Goal: Information Seeking & Learning: Learn about a topic

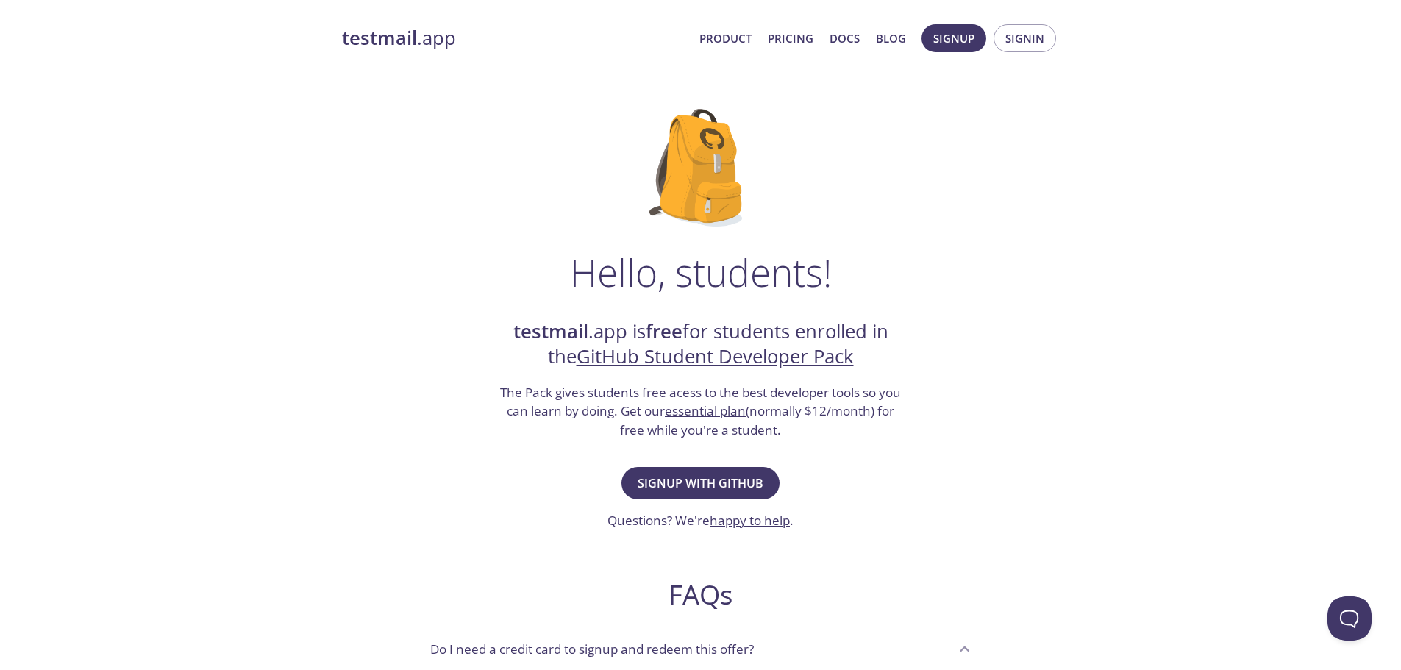
click at [743, 329] on h2 "testmail .app is free for students enrolled in the GitHub Student Developer Pack" at bounding box center [701, 344] width 404 height 51
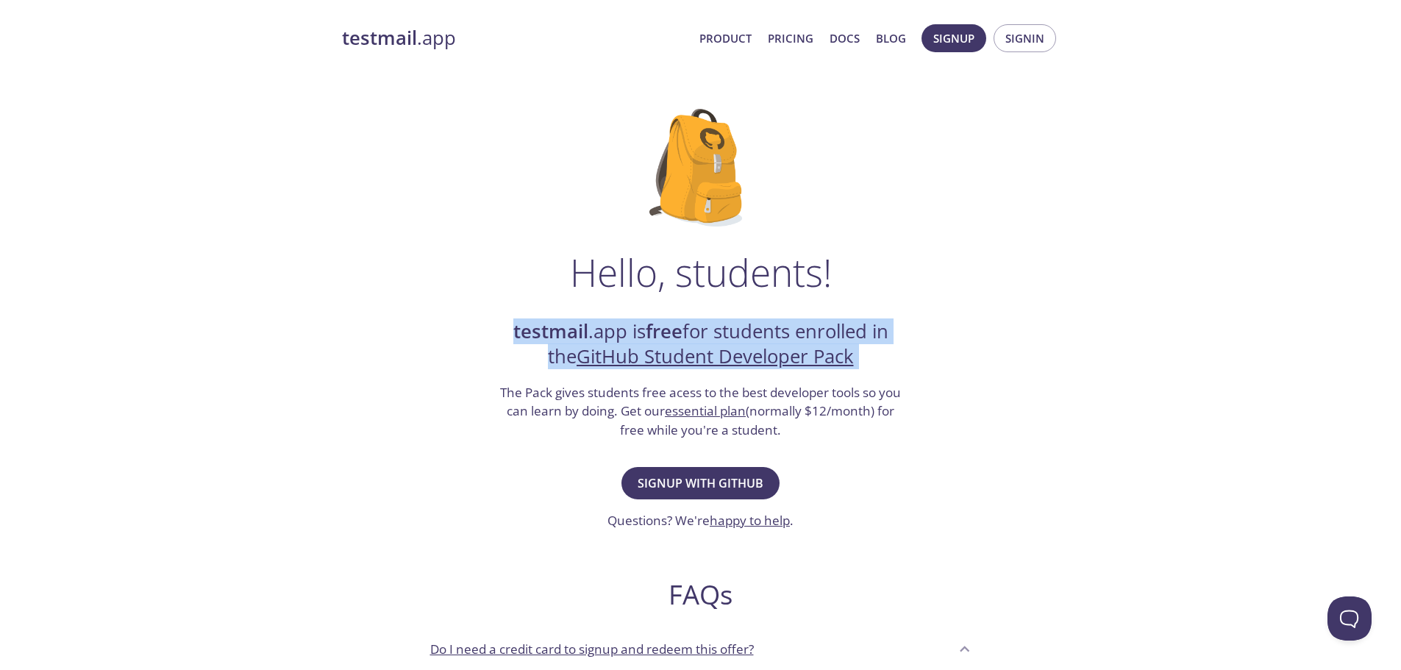
click at [743, 329] on h2 "testmail .app is free for students enrolled in the GitHub Student Developer Pack" at bounding box center [701, 344] width 404 height 51
click at [1134, 280] on div "testmail .app Product Pricing Docs Blog Signup Signin Hello, students! testmail…" at bounding box center [700, 654] width 1401 height 1278
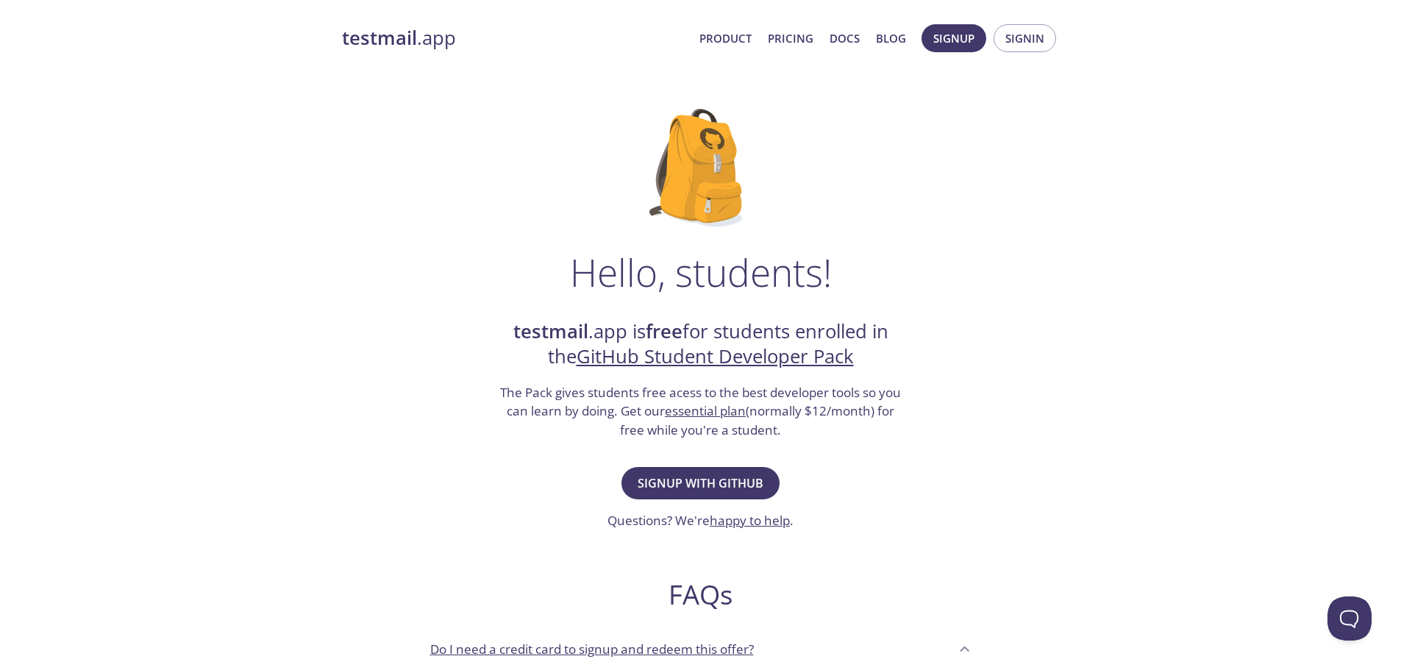
click at [638, 391] on h3 "The Pack gives students free acess to the best developer tools so you can learn…" at bounding box center [701, 411] width 404 height 57
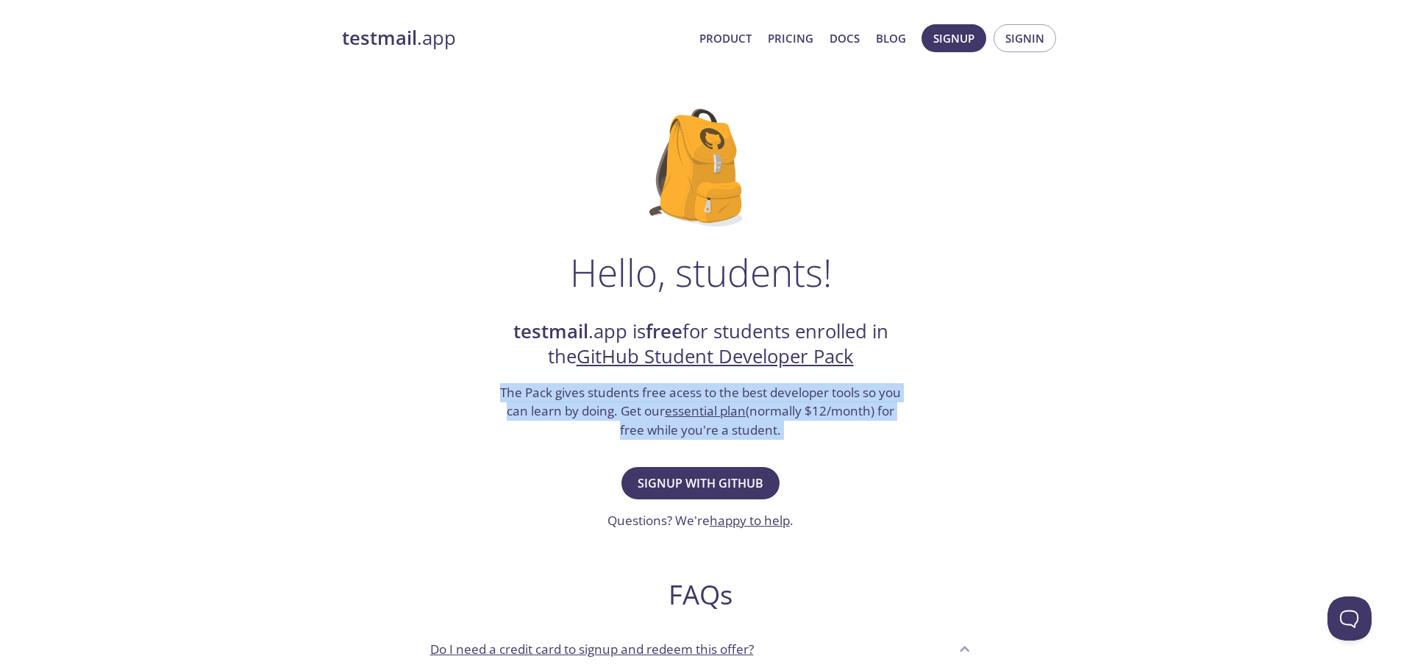
click at [638, 391] on h3 "The Pack gives students free acess to the best developer tools so you can learn…" at bounding box center [701, 411] width 404 height 57
click at [527, 416] on h3 "The Pack gives students free acess to the best developer tools so you can learn…" at bounding box center [701, 411] width 404 height 57
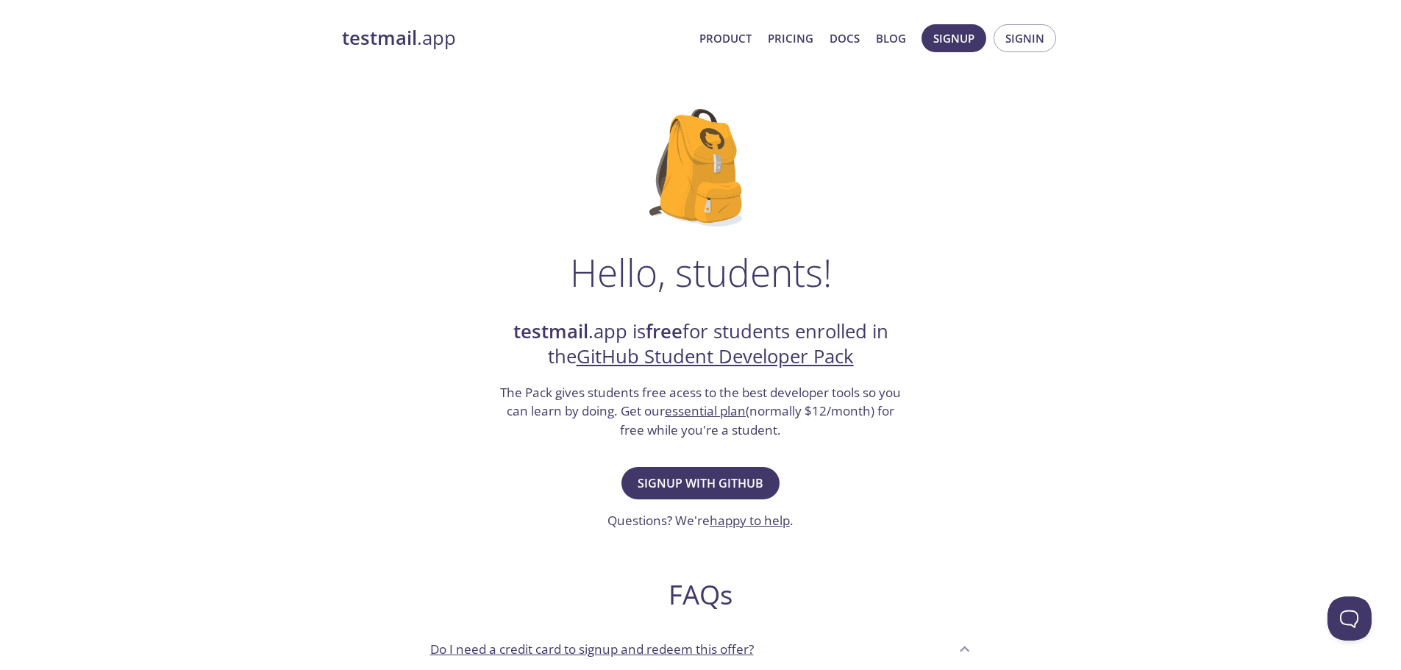
click at [502, 387] on h3 "The Pack gives students free acess to the best developer tools so you can learn…" at bounding box center [701, 411] width 404 height 57
drag, startPoint x: 502, startPoint y: 387, endPoint x: 608, endPoint y: 405, distance: 108.2
click at [608, 405] on h3 "The Pack gives students free acess to the best developer tools so you can learn…" at bounding box center [701, 411] width 404 height 57
click at [627, 409] on h3 "The Pack gives students free acess to the best developer tools so you can learn…" at bounding box center [701, 411] width 404 height 57
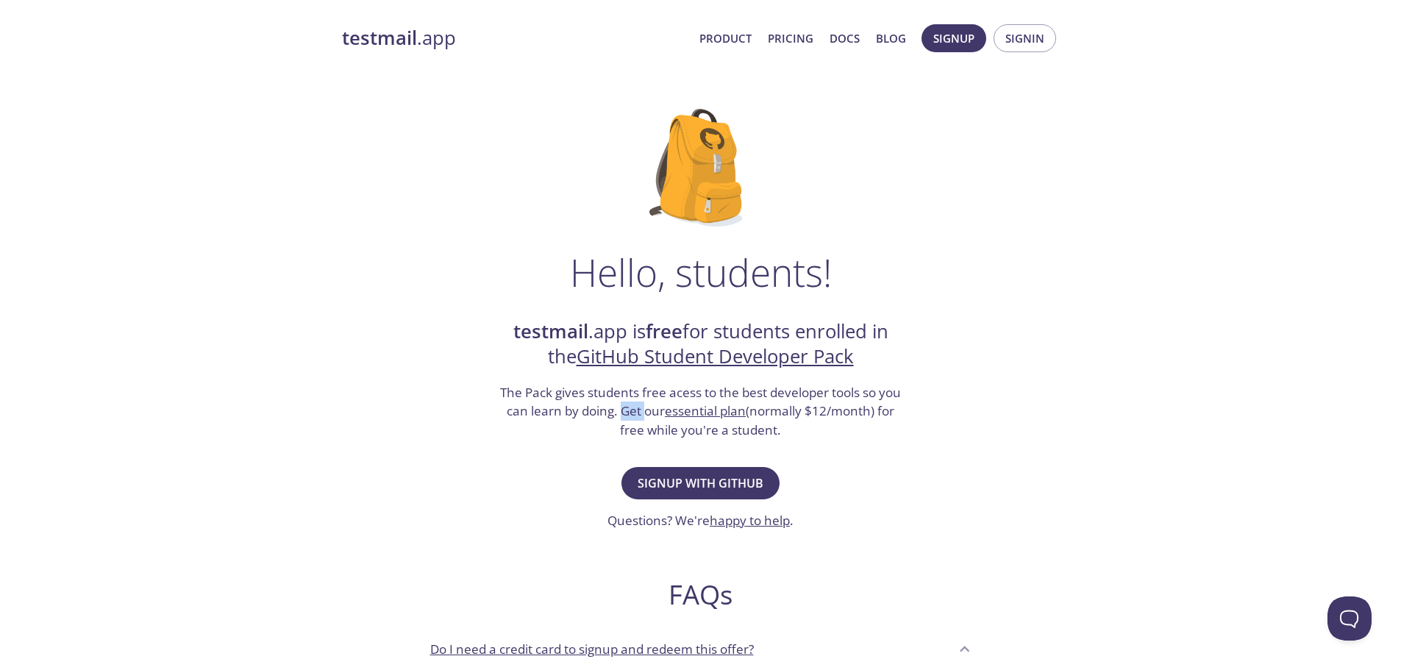
click at [627, 409] on h3 "The Pack gives students free acess to the best developer tools so you can learn…" at bounding box center [701, 411] width 404 height 57
drag, startPoint x: 627, startPoint y: 409, endPoint x: 790, endPoint y: 440, distance: 165.4
click at [790, 440] on div "Hello, students! testmail .app is free for students enrolled in the GitHub Stud…" at bounding box center [701, 534] width 718 height 898
click at [799, 432] on h3 "The Pack gives students free acess to the best developer tools so you can learn…" at bounding box center [701, 411] width 404 height 57
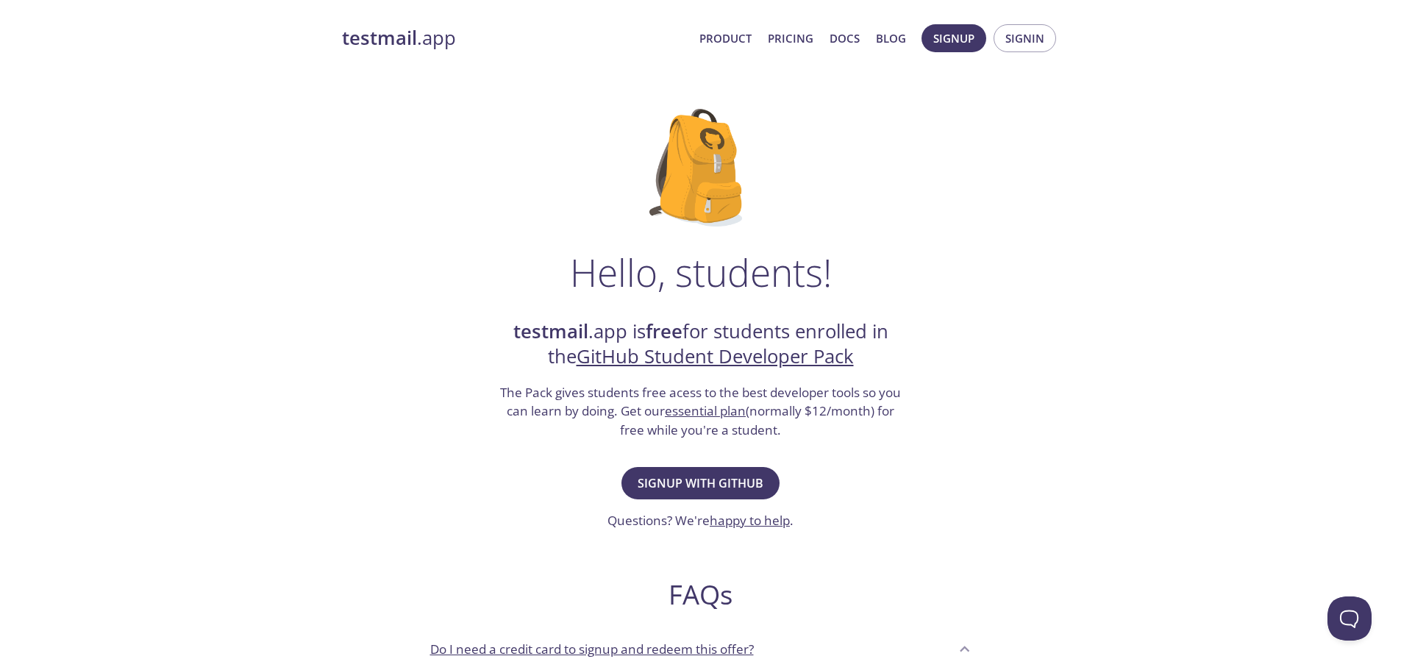
click at [630, 416] on h3 "The Pack gives students free acess to the best developer tools so you can learn…" at bounding box center [701, 411] width 404 height 57
drag, startPoint x: 630, startPoint y: 416, endPoint x: 841, endPoint y: 429, distance: 211.4
click at [841, 429] on h3 "The Pack gives students free acess to the best developer tools so you can learn…" at bounding box center [701, 411] width 404 height 57
click at [799, 39] on link "Pricing" at bounding box center [791, 38] width 46 height 19
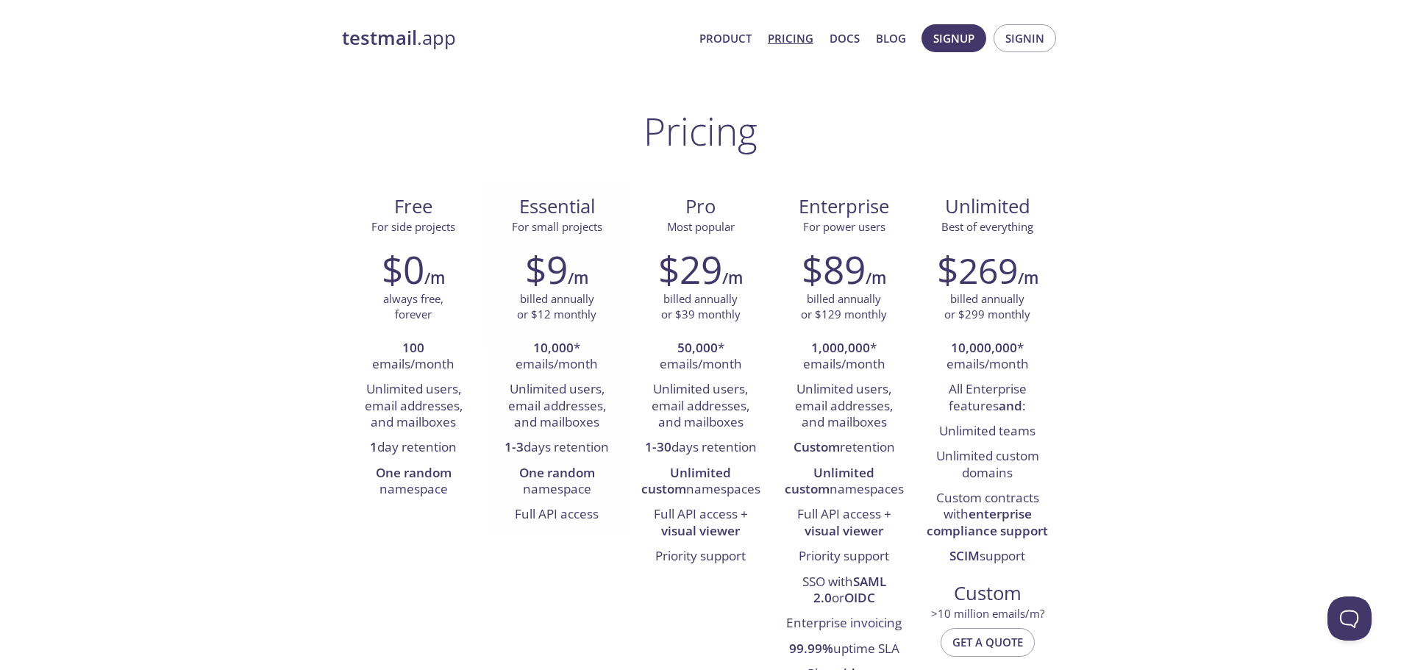
click at [526, 207] on span "Essential" at bounding box center [557, 206] width 120 height 25
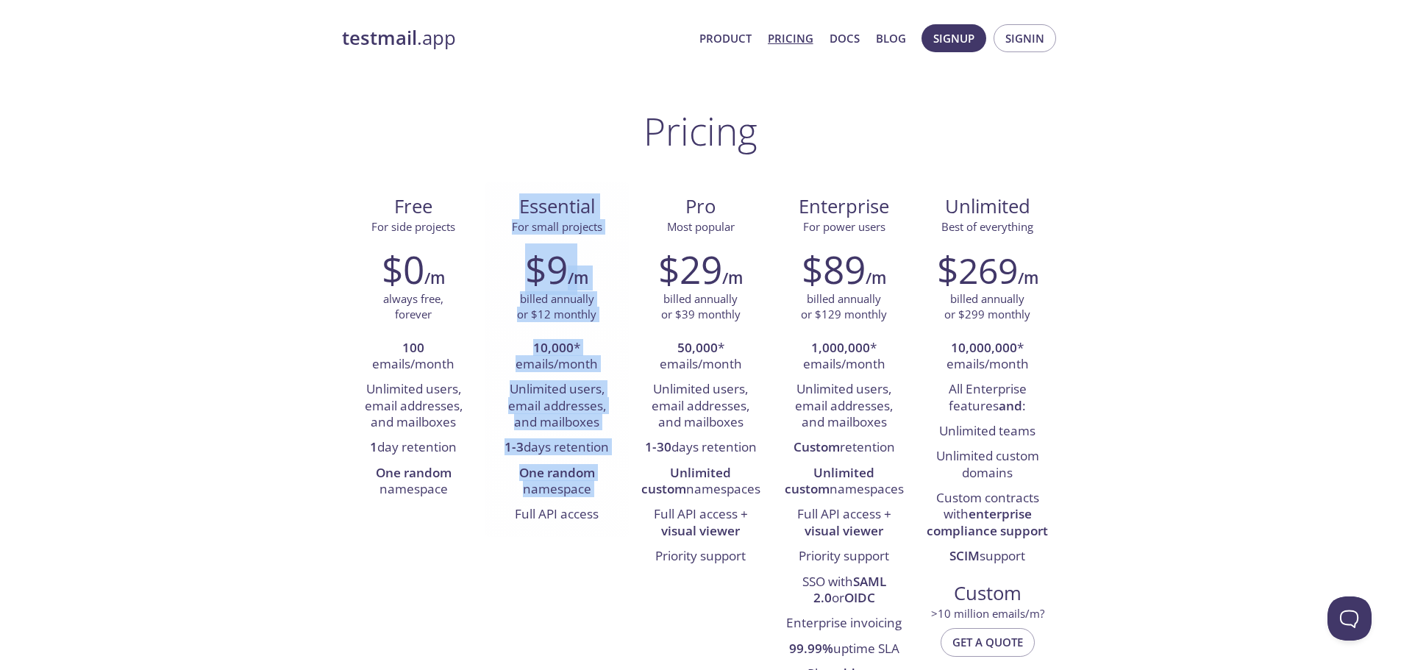
drag, startPoint x: 526, startPoint y: 207, endPoint x: 533, endPoint y: 486, distance: 279.6
click at [532, 485] on div "Essential For small projects $9 /m billed annually or $12 monthly 10,000 * emai…" at bounding box center [556, 359] width 143 height 354
click at [561, 495] on li "One random namespace" at bounding box center [556, 482] width 121 height 42
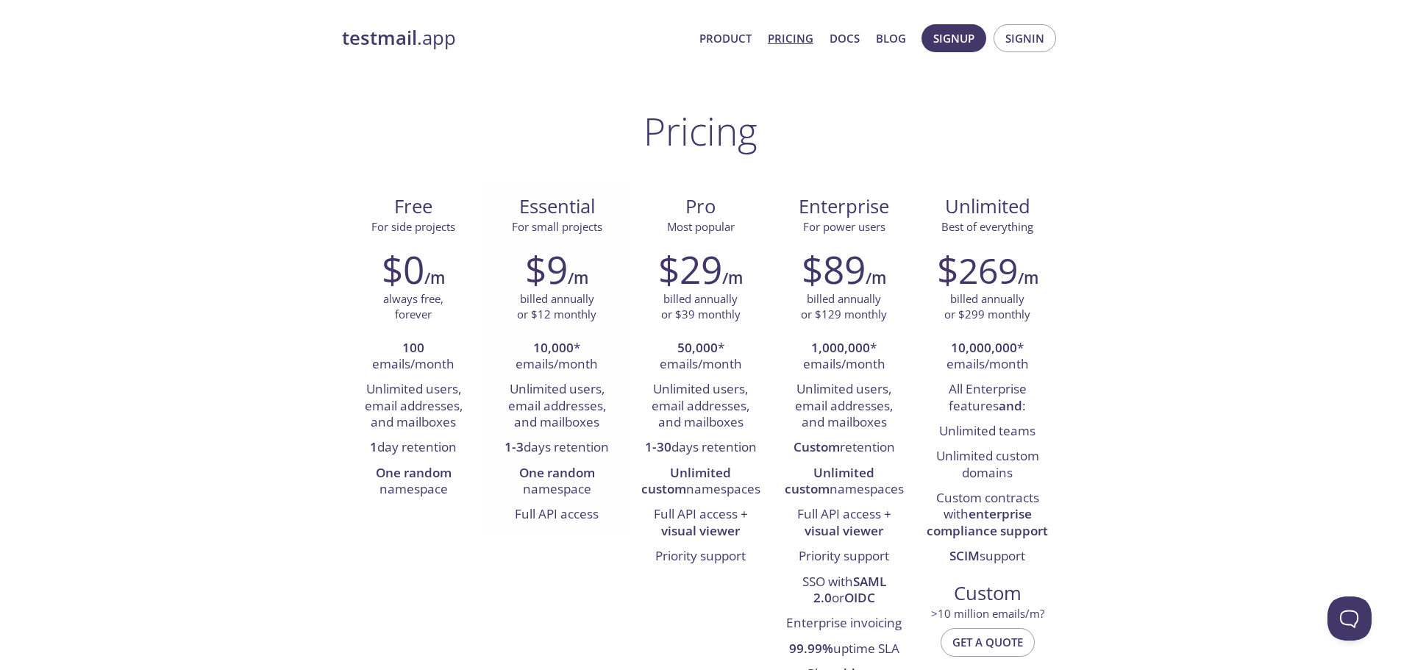
click at [540, 227] on span "For small projects" at bounding box center [557, 226] width 90 height 15
click at [540, 280] on h2 "$9" at bounding box center [546, 269] width 43 height 44
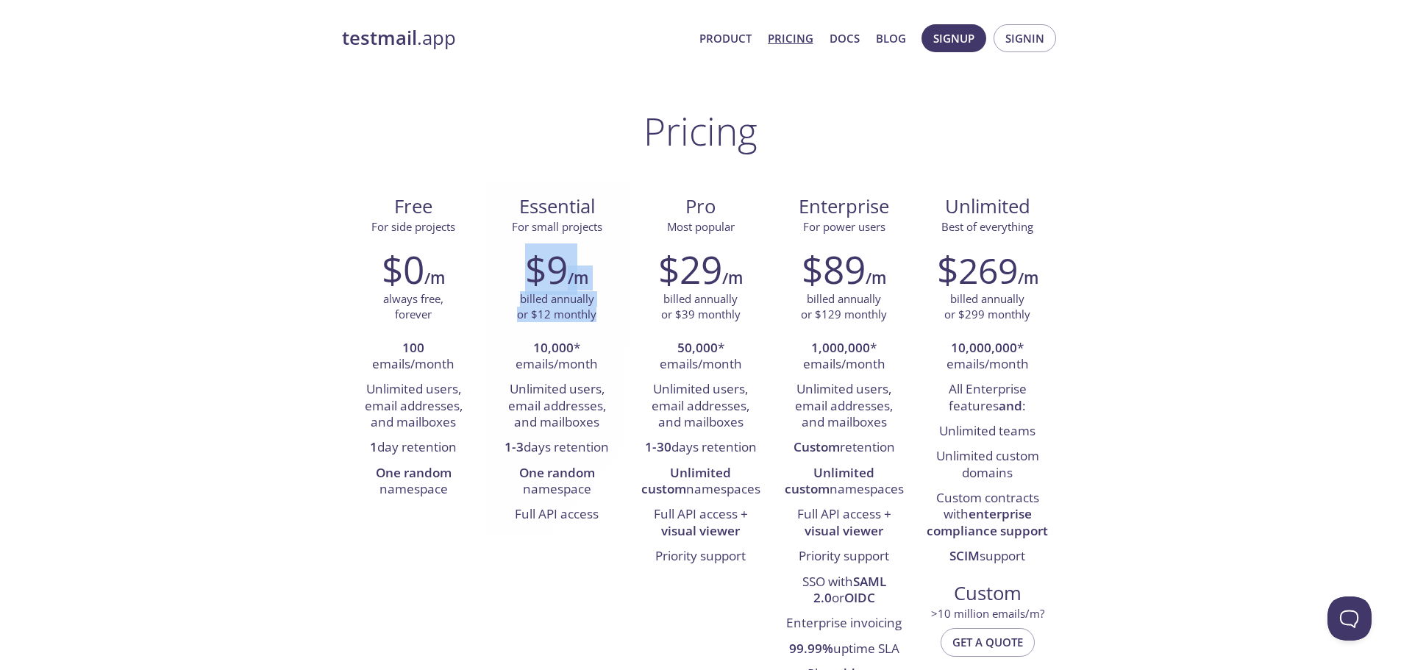
drag, startPoint x: 540, startPoint y: 280, endPoint x: 550, endPoint y: 314, distance: 35.4
click at [550, 314] on div "$9 /m billed annually or $12 monthly 10,000 * emails/month Unlimited users, ema…" at bounding box center [556, 387] width 143 height 299
click at [553, 314] on p "billed annually or $12 monthly" at bounding box center [556, 307] width 79 height 32
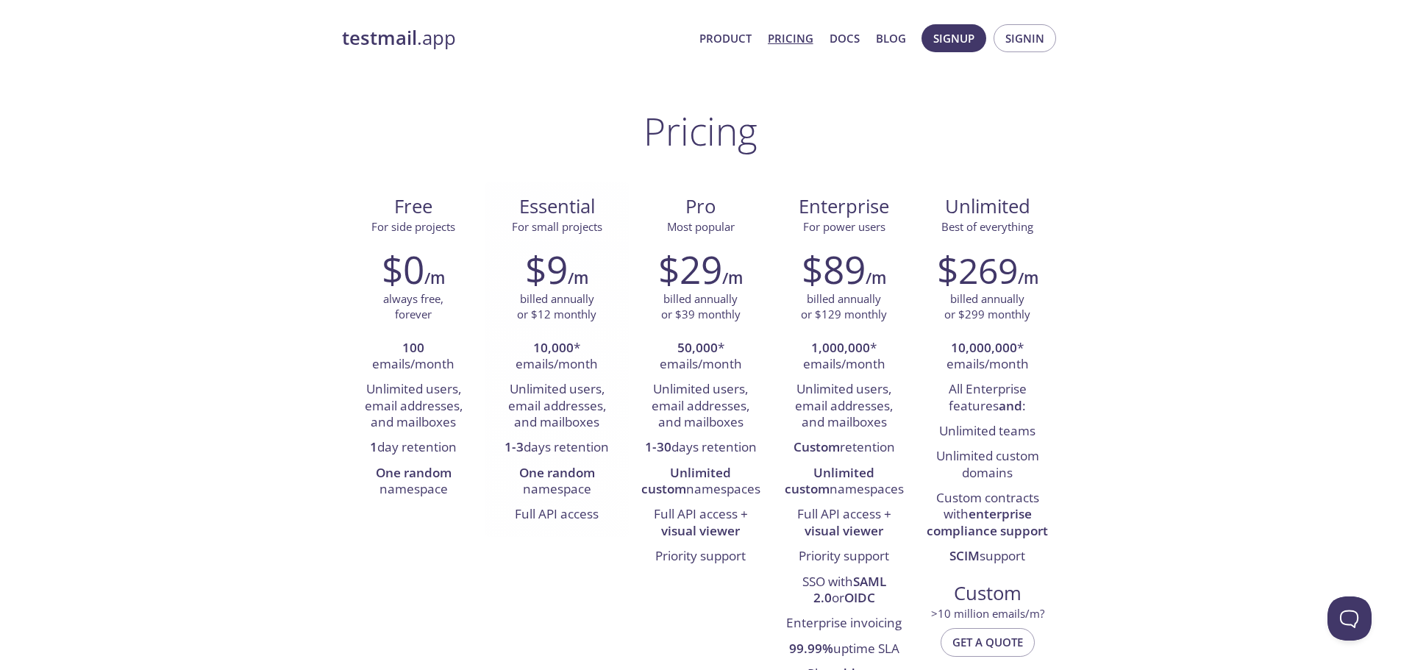
click at [553, 332] on div "$9 /m billed annually or $12 monthly 10,000 * emails/month Unlimited users, ema…" at bounding box center [556, 387] width 143 height 299
click at [549, 347] on strong "10,000" at bounding box center [553, 347] width 40 height 17
click at [549, 377] on li "10,000 * emails/month" at bounding box center [556, 357] width 121 height 42
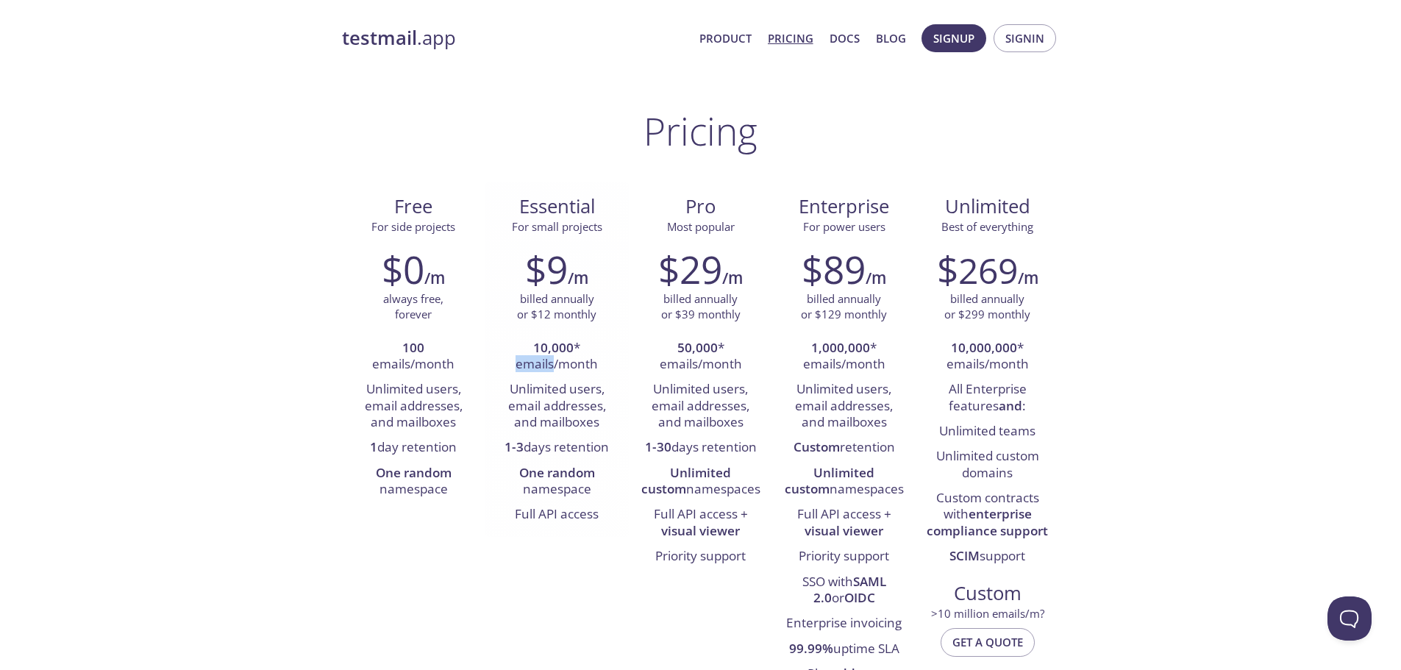
click at [549, 377] on li "10,000 * emails/month" at bounding box center [556, 357] width 121 height 42
click at [549, 377] on li "Unlimited users, email addresses, and mailboxes" at bounding box center [556, 406] width 121 height 58
click at [561, 366] on li "10,000 * emails/month" at bounding box center [556, 357] width 121 height 42
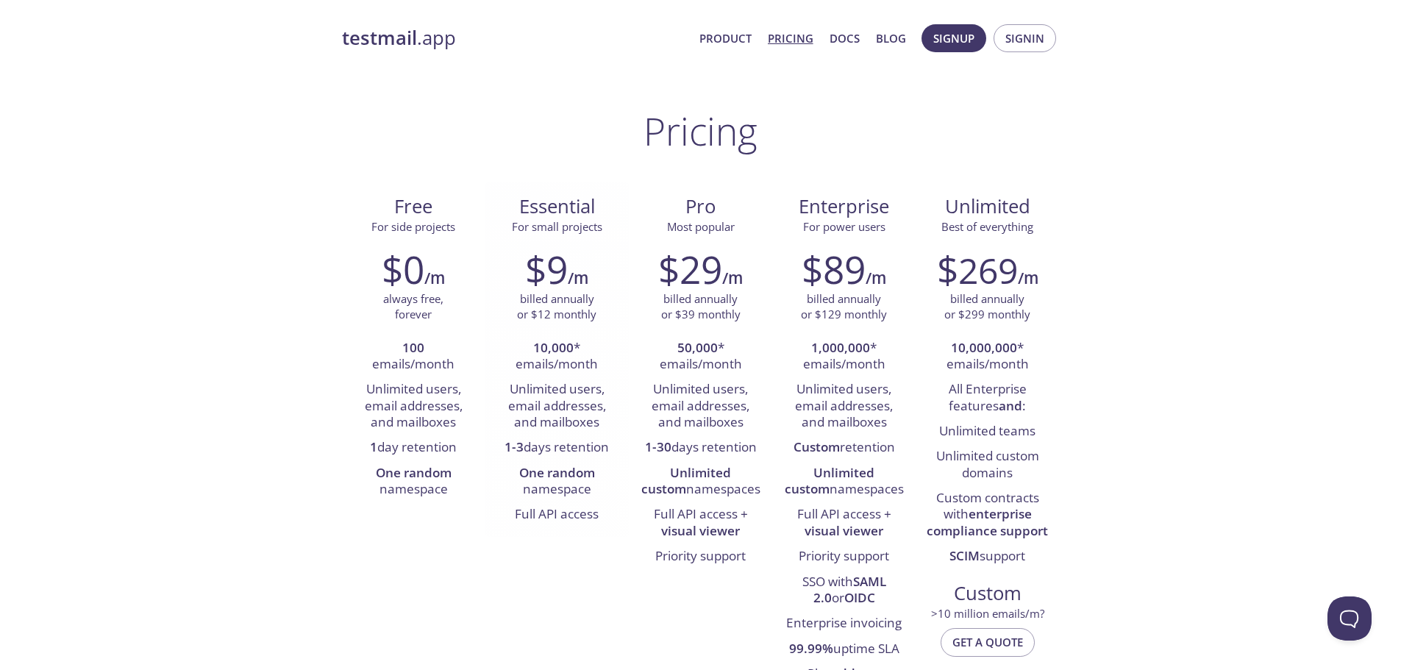
click at [558, 391] on li "Unlimited users, email addresses, and mailboxes" at bounding box center [556, 406] width 121 height 58
drag, startPoint x: 558, startPoint y: 391, endPoint x: 560, endPoint y: 415, distance: 23.6
click at [560, 411] on li "Unlimited users, email addresses, and mailboxes" at bounding box center [556, 406] width 121 height 58
click at [552, 443] on li "1-3 days retention" at bounding box center [556, 447] width 121 height 25
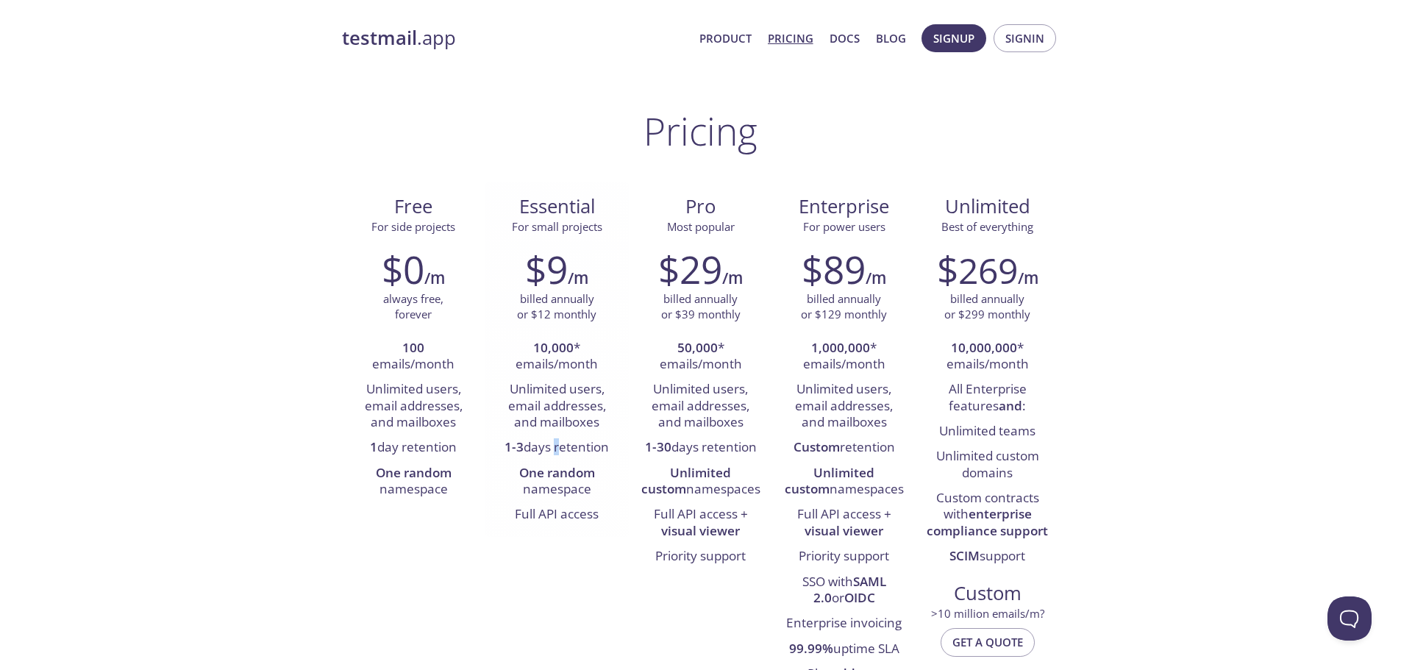
click at [552, 443] on li "1-3 days retention" at bounding box center [556, 447] width 121 height 25
drag, startPoint x: 552, startPoint y: 443, endPoint x: 551, endPoint y: 471, distance: 28.0
click at [551, 451] on li "1-3 days retention" at bounding box center [556, 447] width 121 height 25
click at [550, 474] on strong "One random" at bounding box center [557, 472] width 76 height 17
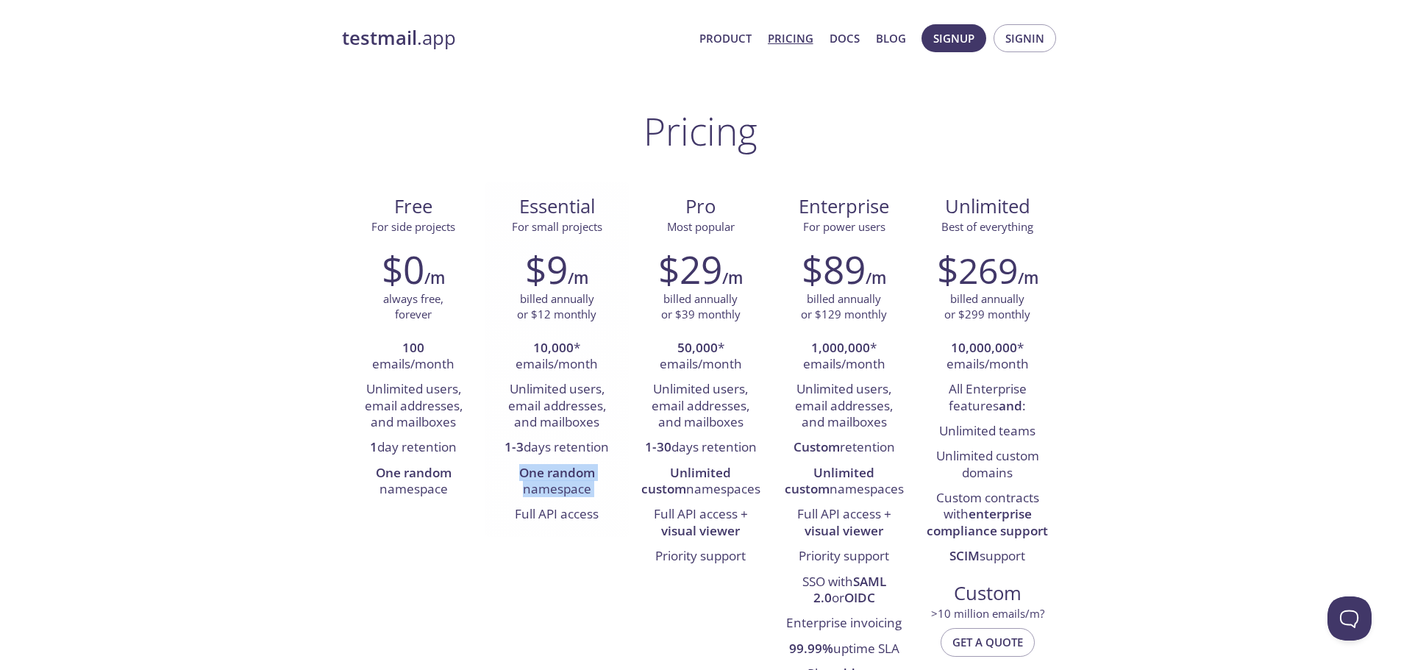
drag, startPoint x: 550, startPoint y: 474, endPoint x: 547, endPoint y: 491, distance: 17.9
click at [549, 488] on li "One random namespace" at bounding box center [556, 482] width 121 height 42
click at [543, 505] on li "Full API access" at bounding box center [556, 514] width 121 height 25
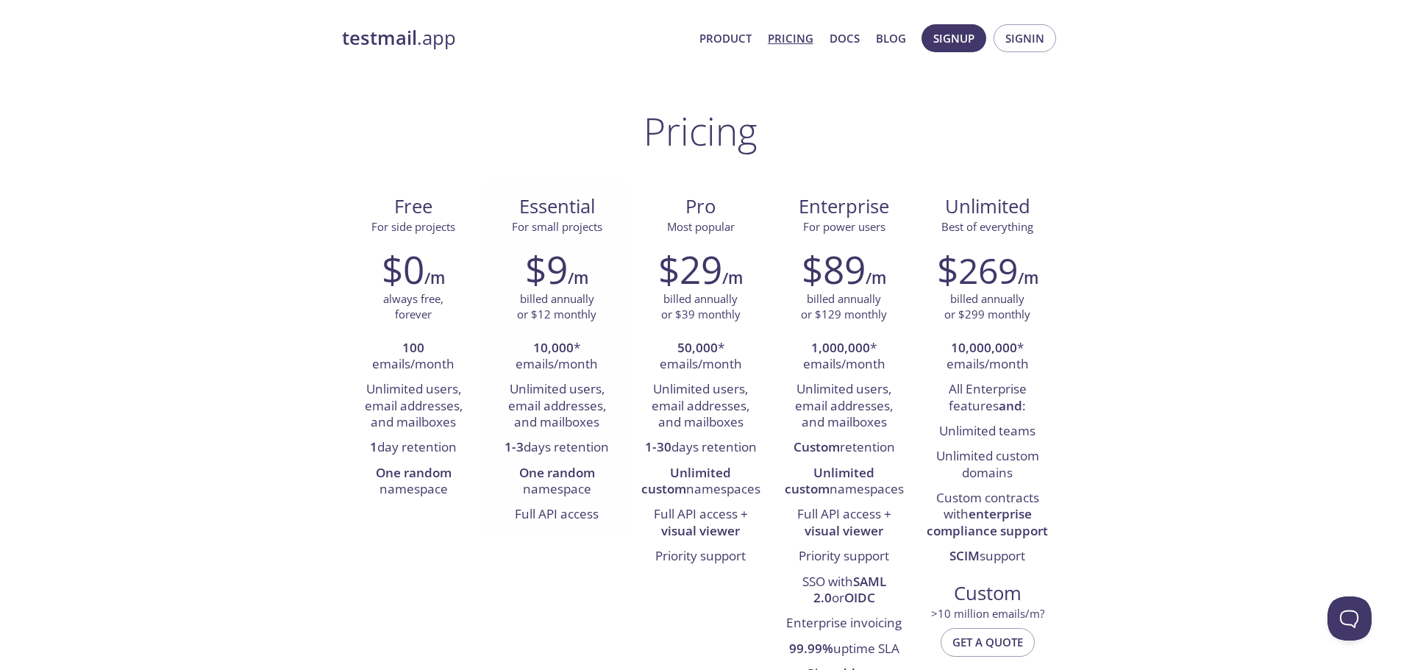
click at [527, 461] on li "One random namespace" at bounding box center [556, 482] width 121 height 42
click at [530, 476] on strong "One random" at bounding box center [557, 472] width 76 height 17
drag, startPoint x: 530, startPoint y: 476, endPoint x: 533, endPoint y: 505, distance: 28.8
click at [533, 505] on ul "10,000 * emails/month Unlimited users, email addresses, and mailboxes 1-3 days …" at bounding box center [556, 432] width 121 height 192
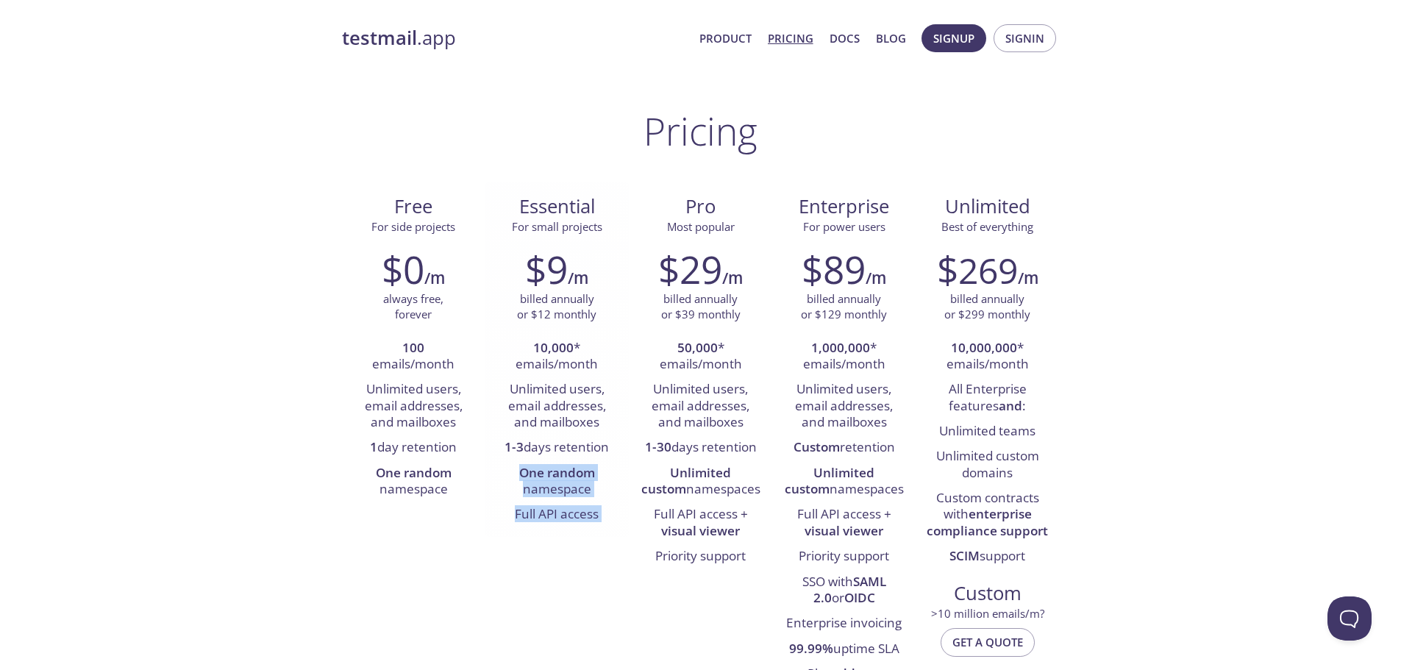
click at [533, 505] on li "Full API access" at bounding box center [556, 514] width 121 height 25
click at [538, 473] on strong "One random" at bounding box center [557, 472] width 76 height 17
click at [1005, 210] on span "Unlimited" at bounding box center [987, 206] width 85 height 26
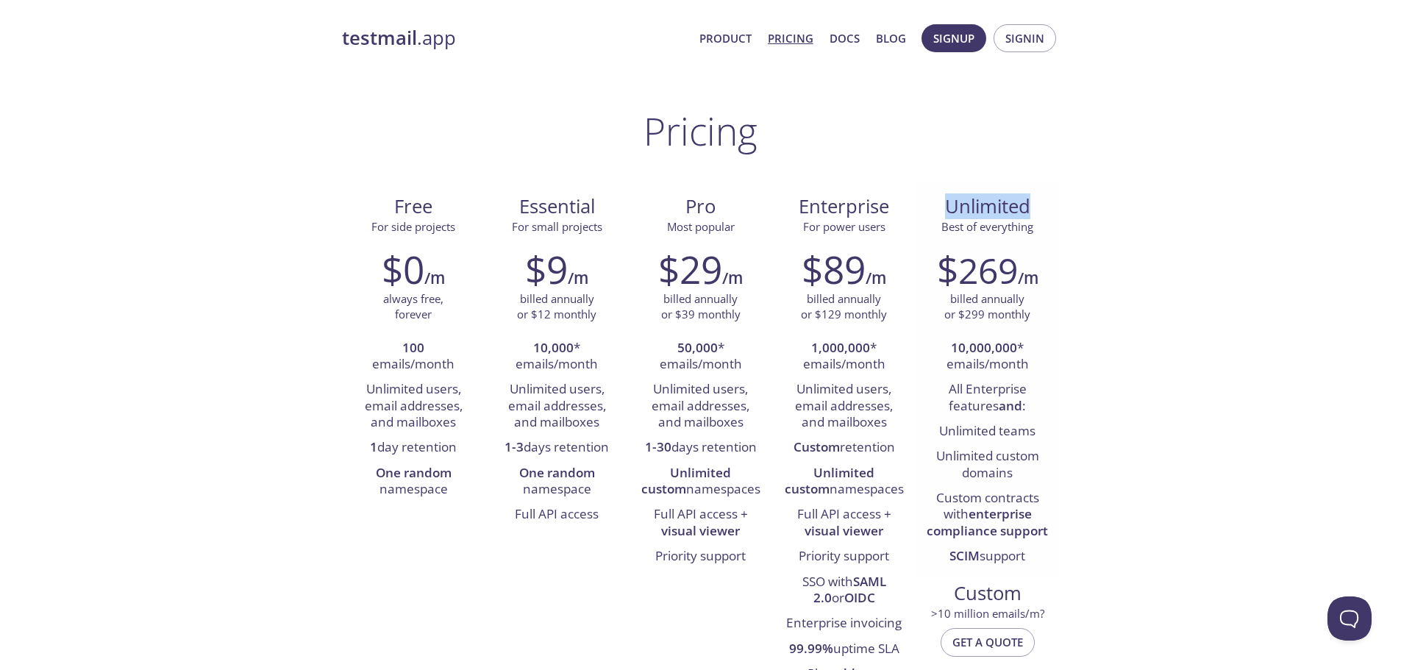
click at [1005, 210] on span "Unlimited" at bounding box center [987, 206] width 85 height 26
drag, startPoint x: 1005, startPoint y: 210, endPoint x: 999, endPoint y: 231, distance: 21.4
click at [999, 231] on div "Unlimited Best of everything" at bounding box center [987, 214] width 120 height 41
click at [999, 231] on span "Best of everything" at bounding box center [987, 226] width 92 height 15
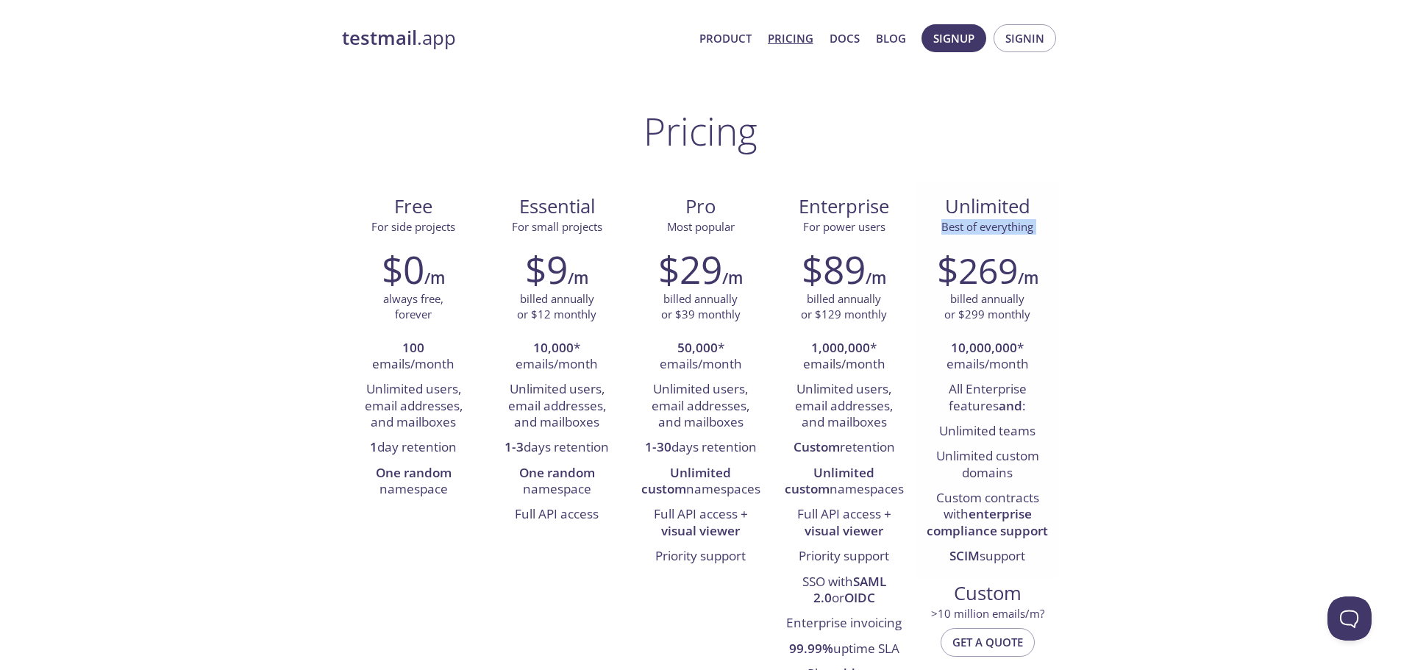
click at [999, 231] on span "Best of everything" at bounding box center [987, 226] width 92 height 15
click at [994, 260] on span "269" at bounding box center [988, 270] width 60 height 48
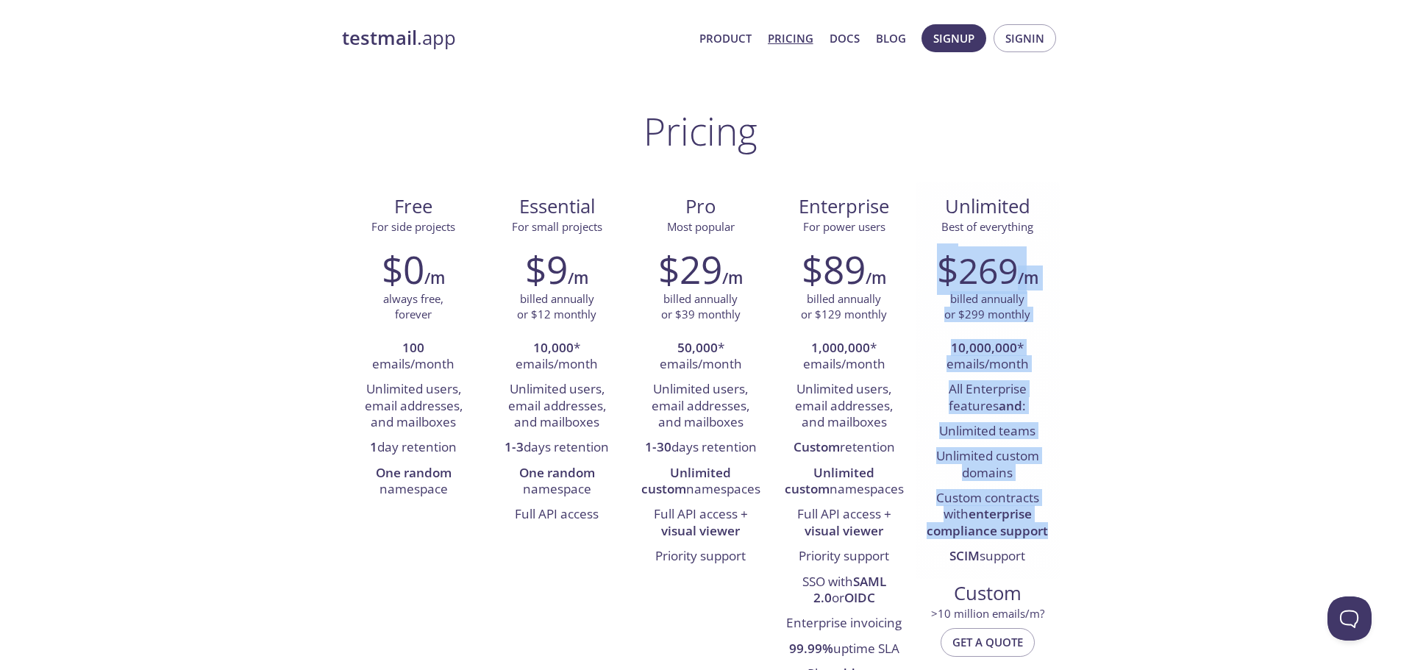
drag, startPoint x: 994, startPoint y: 260, endPoint x: 989, endPoint y: 502, distance: 242.7
click at [989, 501] on div "$ 269 /m billed annually or $299 monthly 10,000,000 * emails/month All Enterpri…" at bounding box center [987, 408] width 143 height 341
click at [989, 501] on li "Custom contracts with enterprise compliance support" at bounding box center [987, 515] width 121 height 58
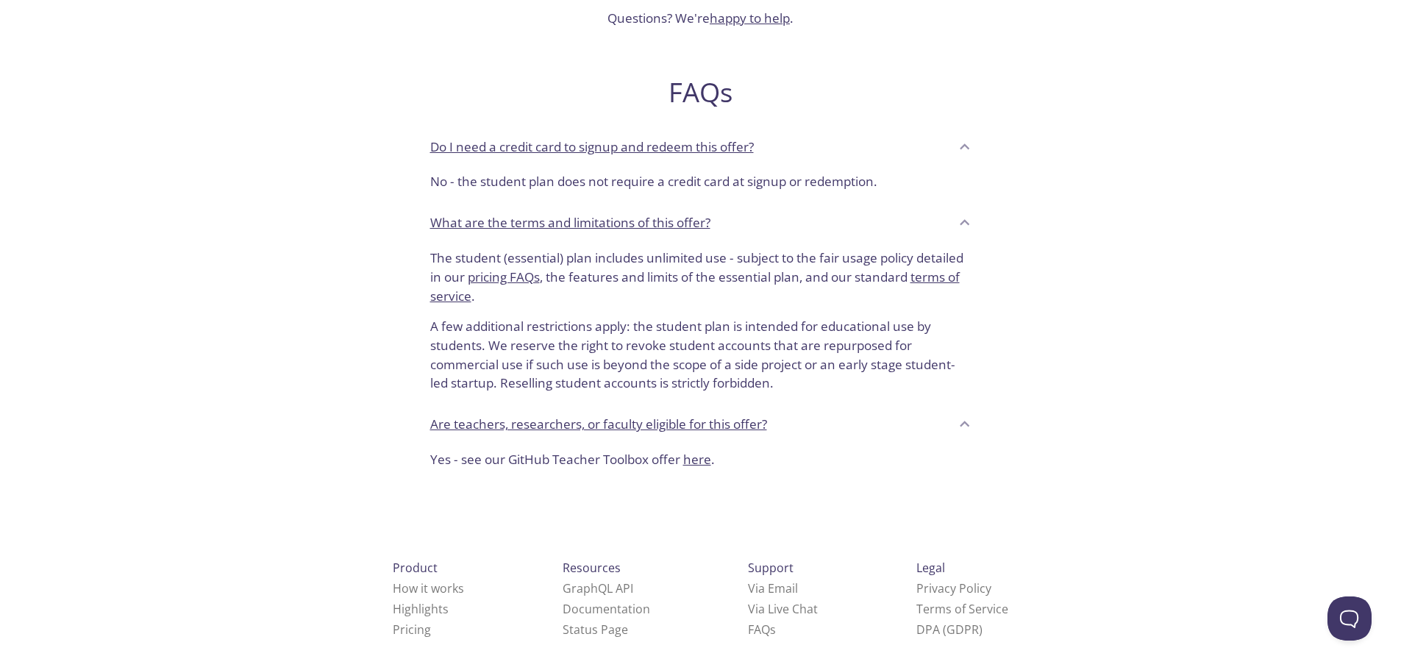
scroll to position [513, 0]
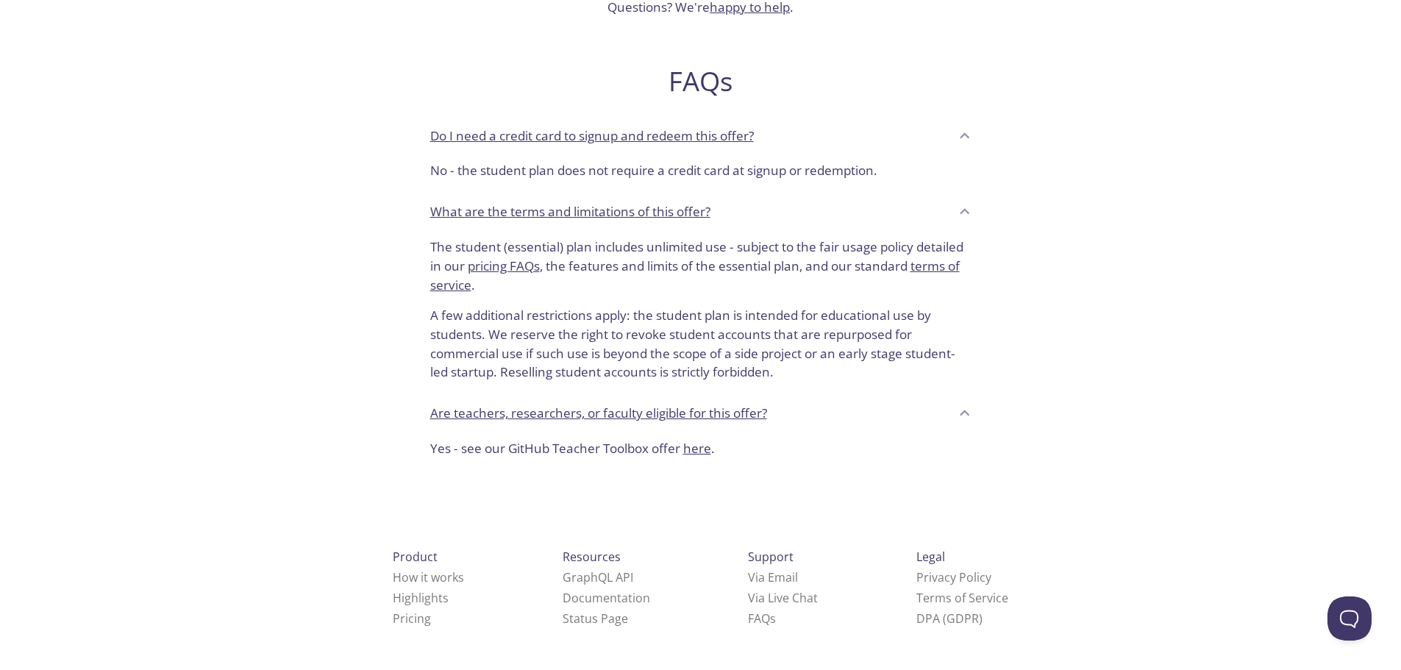
click at [566, 172] on p "No - the student plan does not require a credit card at signup or redemption." at bounding box center [700, 170] width 541 height 19
click at [313, 189] on div "testmail .app Product Pricing Docs Blog Signup Signin Hello, students! testmail…" at bounding box center [700, 140] width 1401 height 1278
click at [438, 241] on p "The student (essential) plan includes unlimited use - subject to the fair usage…" at bounding box center [700, 266] width 541 height 57
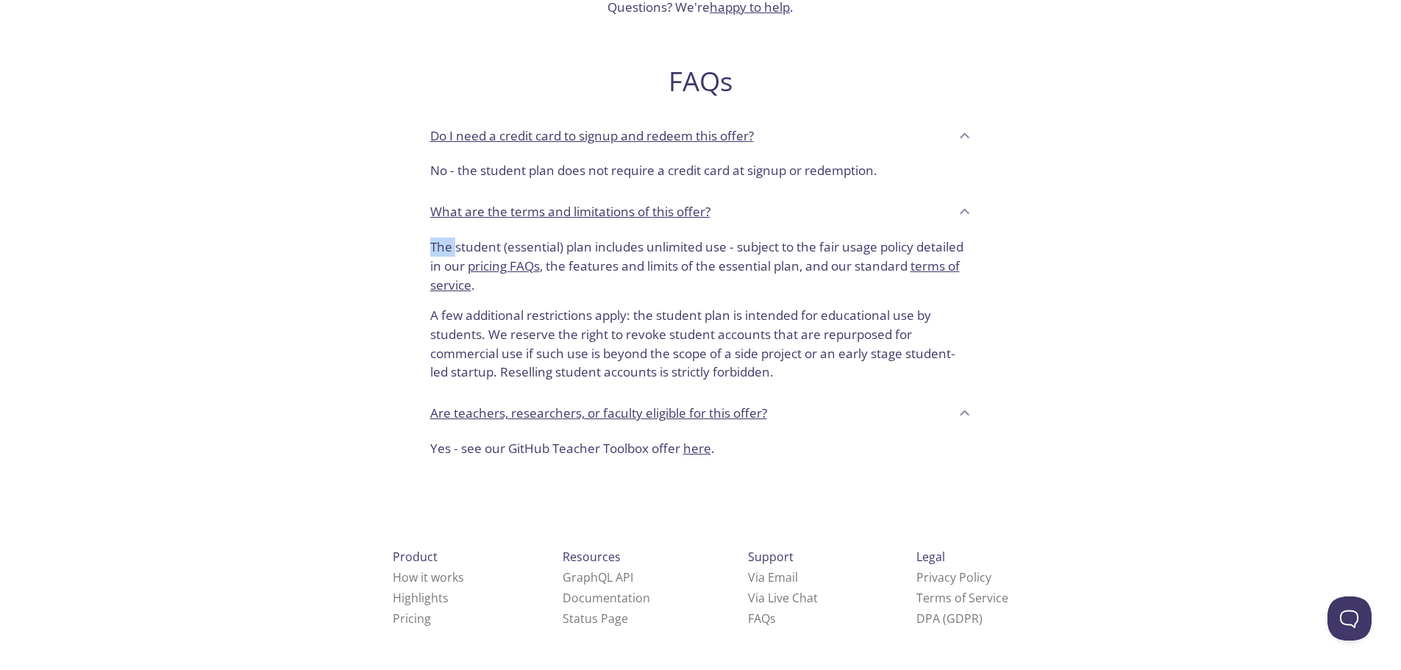
click at [438, 241] on p "The student (essential) plan includes unlimited use - subject to the fair usage…" at bounding box center [700, 266] width 541 height 57
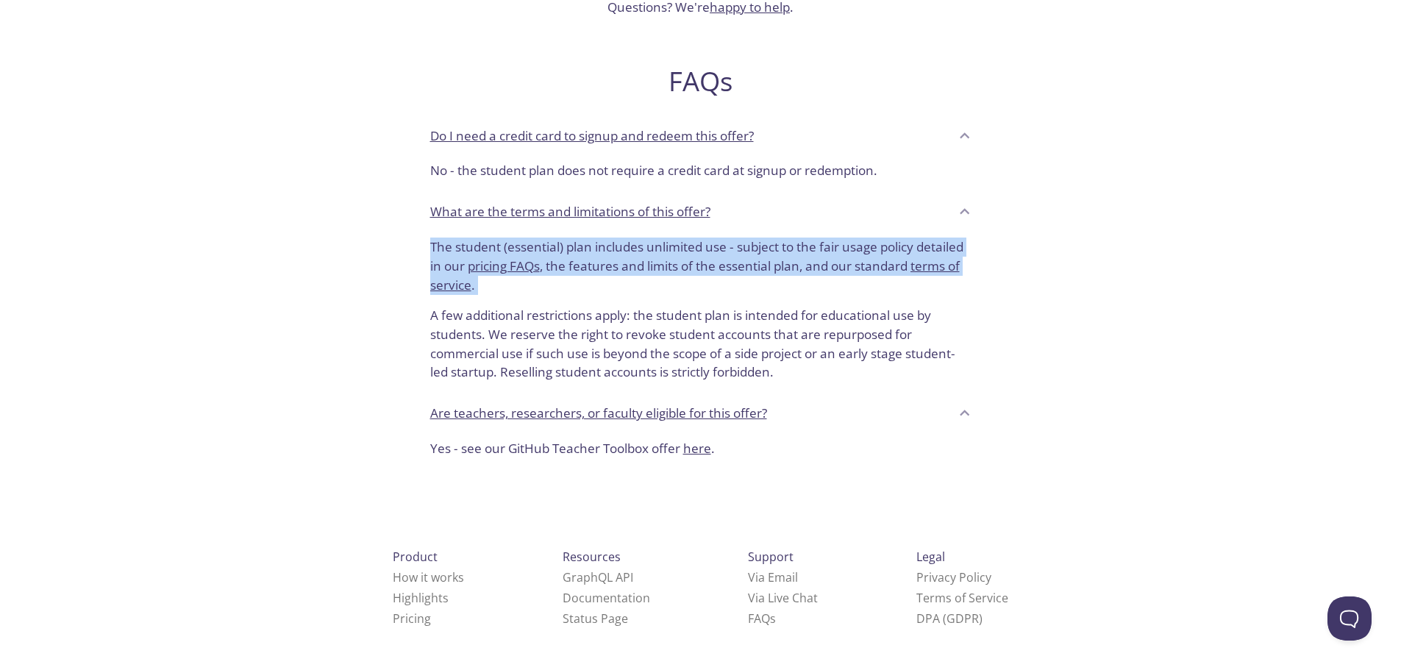
click at [438, 241] on p "The student (essential) plan includes unlimited use - subject to the fair usage…" at bounding box center [700, 266] width 541 height 57
click at [363, 243] on div "Hello, students! testmail .app is free for students enrolled in the GitHub Stud…" at bounding box center [701, 21] width 718 height 898
click at [379, 255] on div "Hello, students! testmail .app is free for students enrolled in the GitHub Stud…" at bounding box center [701, 21] width 718 height 898
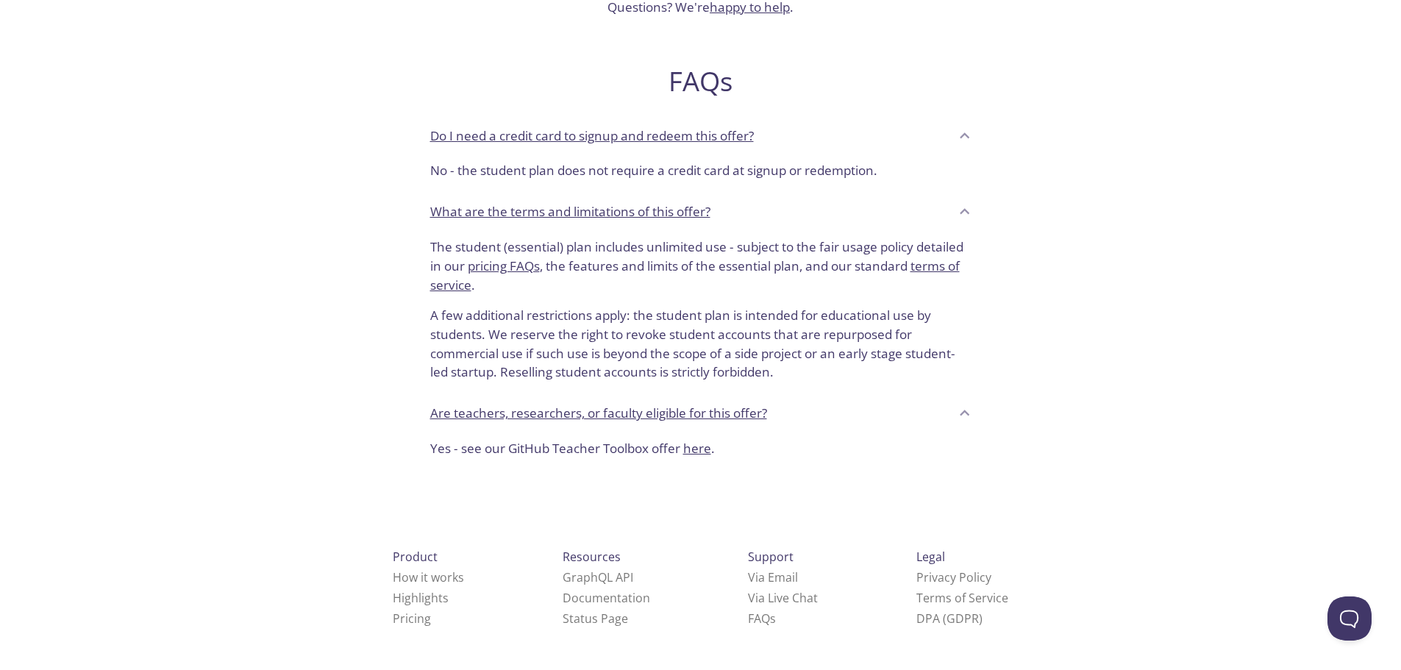
click at [757, 243] on p "The student (essential) plan includes unlimited use - subject to the fair usage…" at bounding box center [700, 266] width 541 height 57
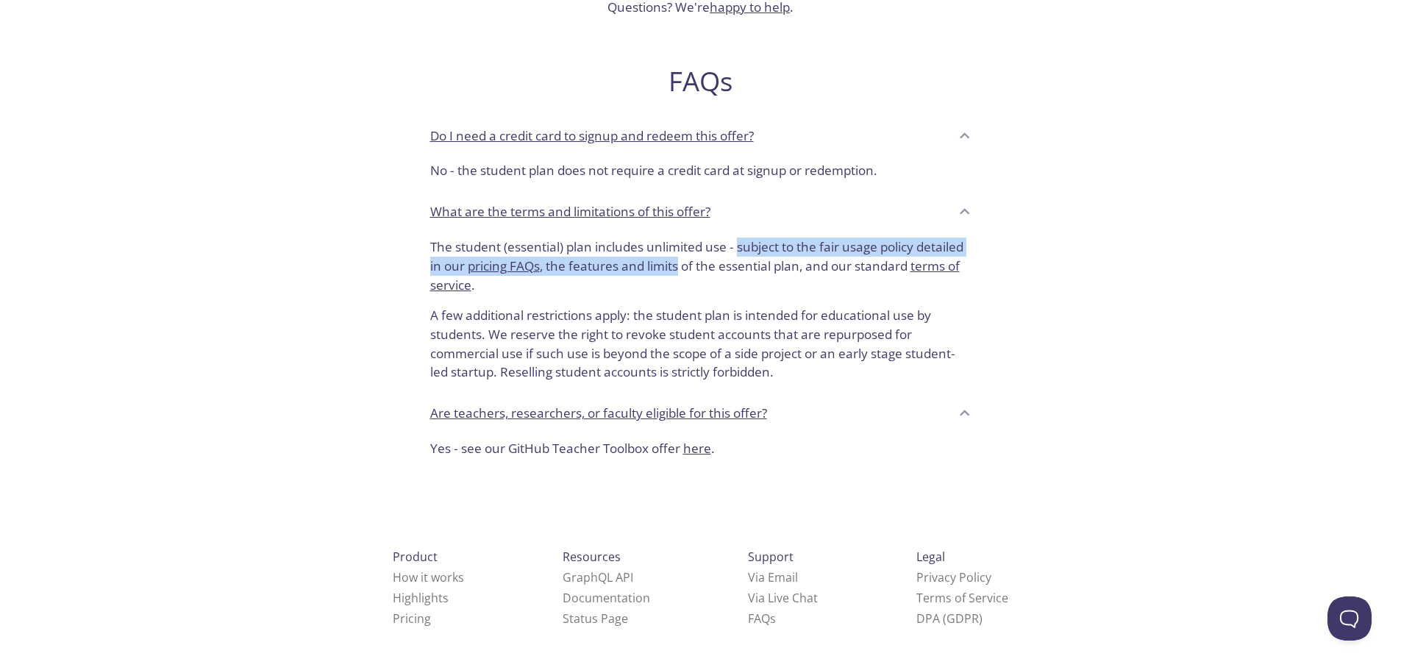
drag, startPoint x: 757, startPoint y: 243, endPoint x: 662, endPoint y: 273, distance: 100.0
click at [662, 273] on p "The student (essential) plan includes unlimited use - subject to the fair usage…" at bounding box center [700, 266] width 541 height 57
click at [661, 273] on p "The student (essential) plan includes unlimited use - subject to the fair usage…" at bounding box center [700, 266] width 541 height 57
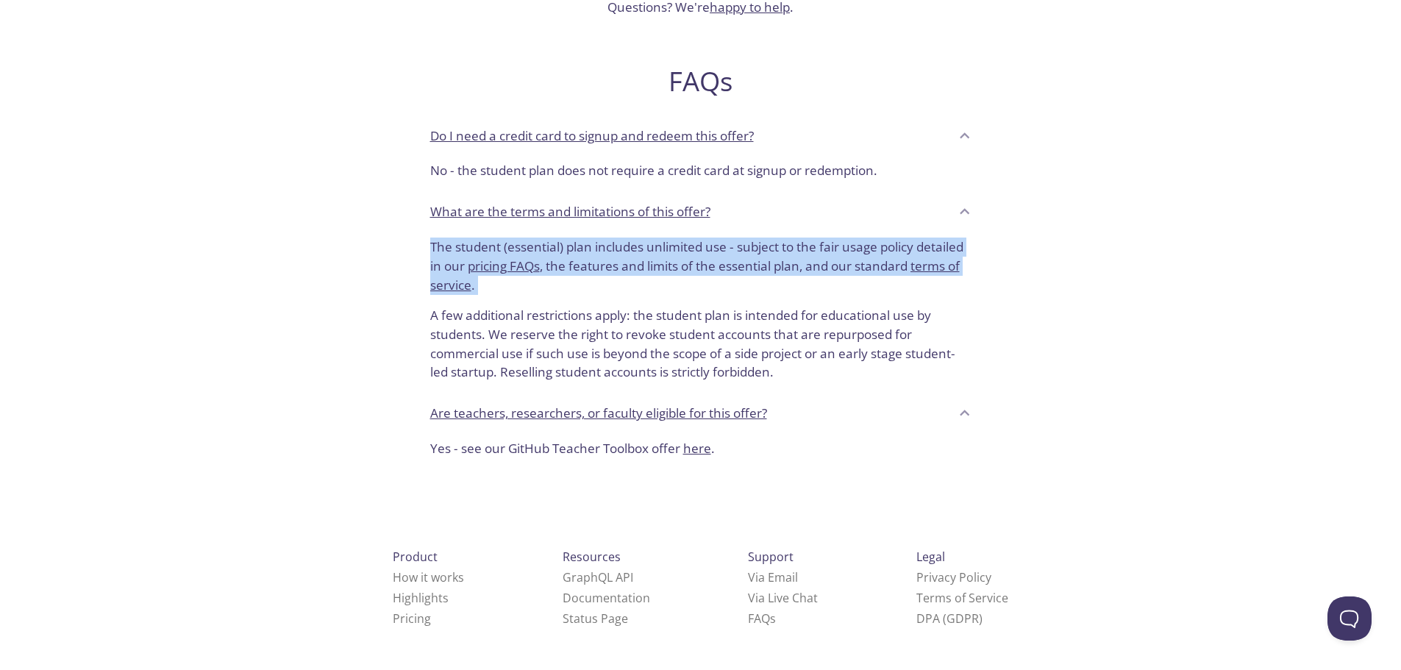
click at [661, 273] on p "The student (essential) plan includes unlimited use - subject to the fair usage…" at bounding box center [700, 266] width 541 height 57
click at [659, 286] on p "The student (essential) plan includes unlimited use - subject to the fair usage…" at bounding box center [700, 266] width 541 height 57
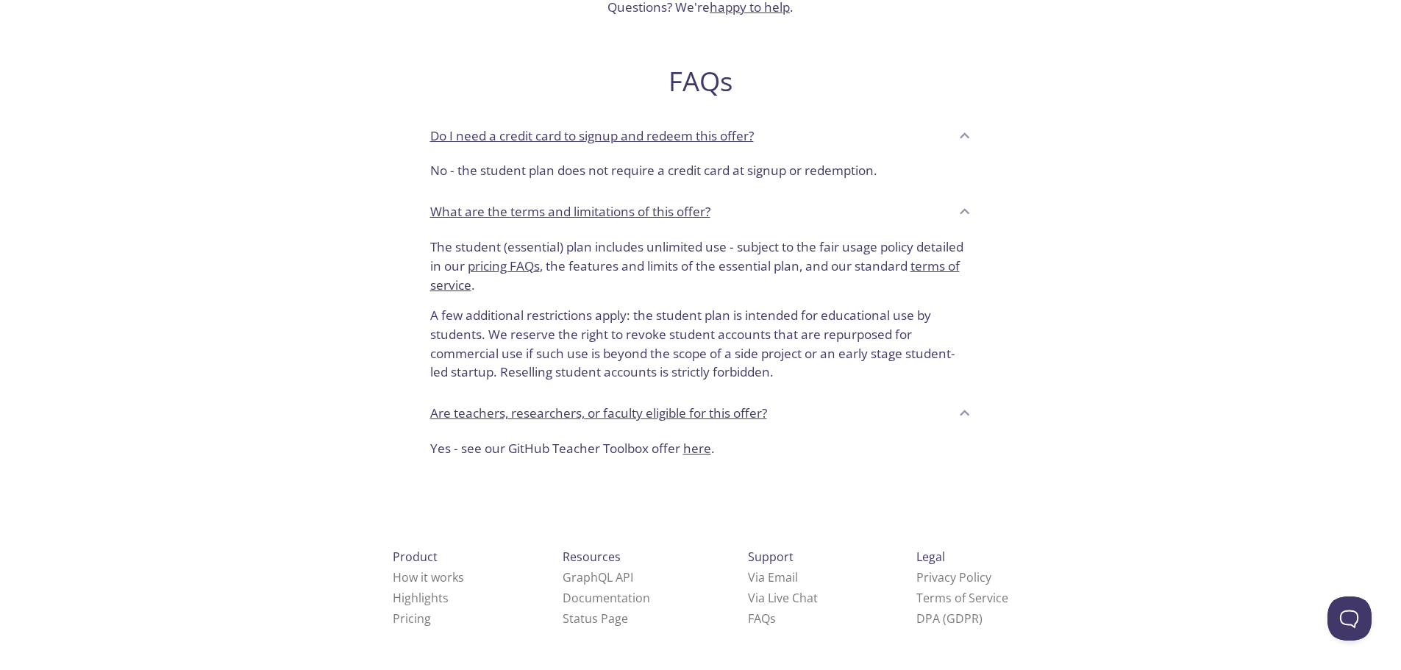
click at [604, 313] on p "A few additional restrictions apply: the student plan is intended for education…" at bounding box center [700, 338] width 541 height 88
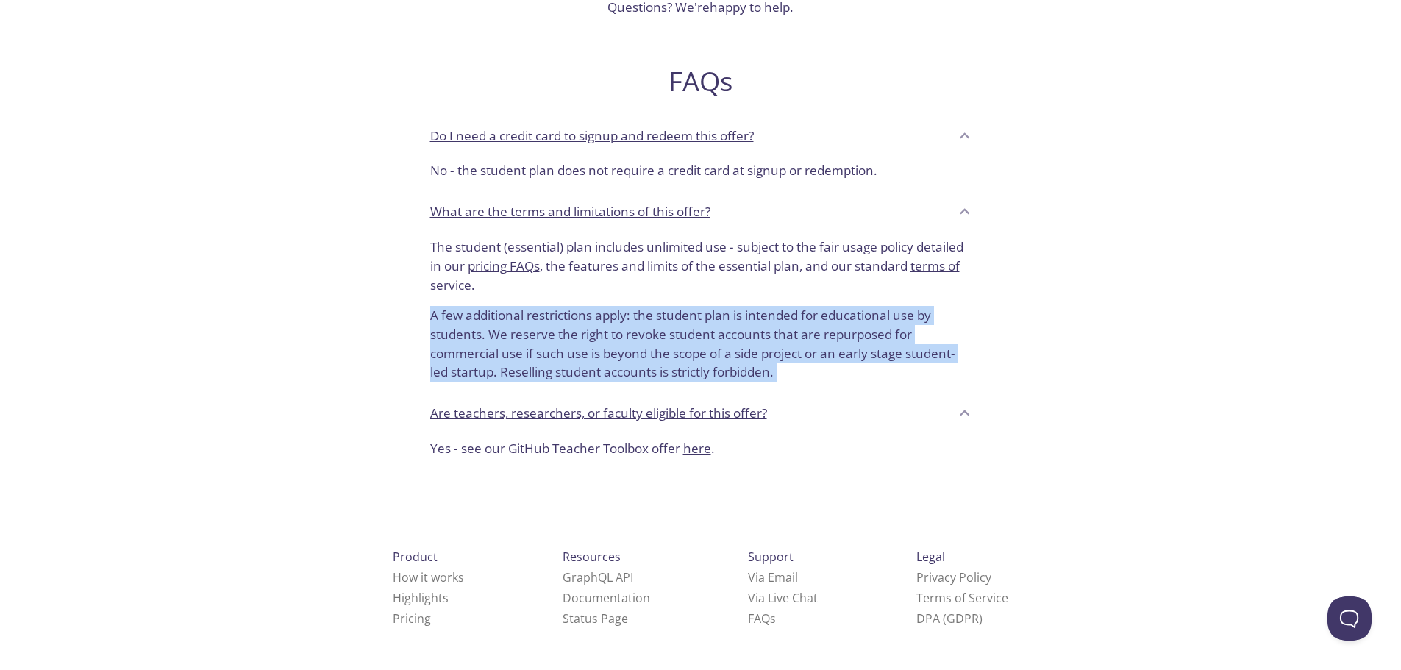
drag, startPoint x: 604, startPoint y: 313, endPoint x: 485, endPoint y: 356, distance: 126.8
click at [602, 316] on p "A few additional restrictions apply: the student plan is intended for education…" at bounding box center [700, 338] width 541 height 88
click at [263, 352] on div "testmail .app Product Pricing Docs Blog Signup Signin Hello, students! testmail…" at bounding box center [700, 140] width 1401 height 1278
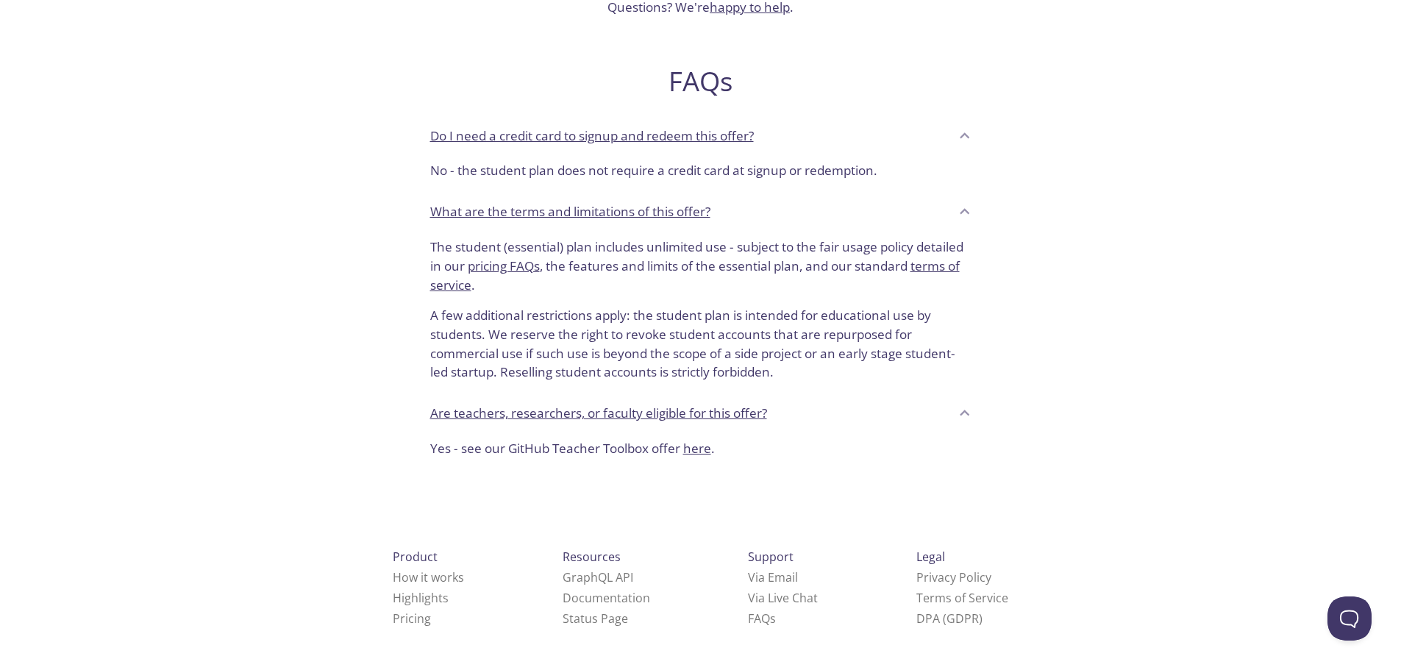
click at [829, 316] on p "A few additional restrictions apply: the student plan is intended for education…" at bounding box center [700, 338] width 541 height 88
drag, startPoint x: 829, startPoint y: 316, endPoint x: 759, endPoint y: 322, distance: 70.1
click at [821, 315] on p "A few additional restrictions apply: the student plan is intended for education…" at bounding box center [700, 338] width 541 height 88
click at [571, 336] on p "A few additional restrictions apply: the student plan is intended for education…" at bounding box center [700, 338] width 541 height 88
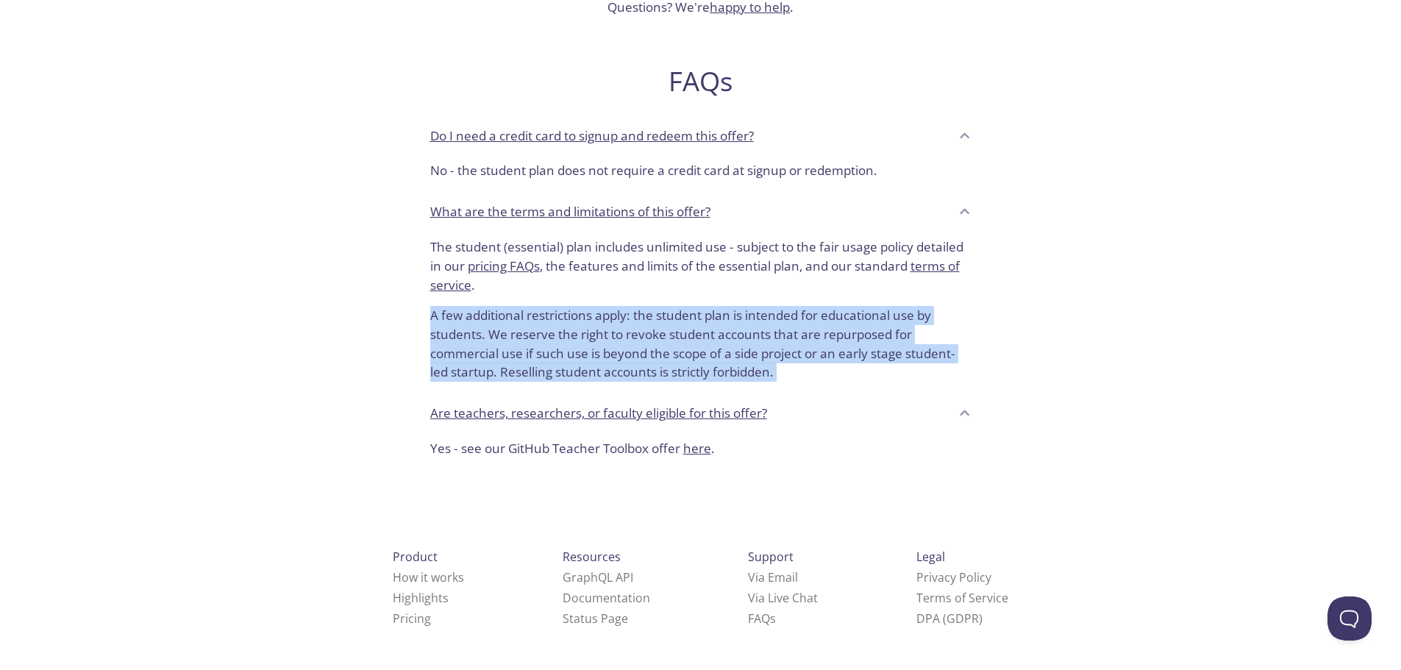
click at [571, 336] on p "A few additional restrictions apply: the student plan is intended for education…" at bounding box center [700, 338] width 541 height 88
click at [568, 353] on p "A few additional restrictions apply: the student plan is intended for education…" at bounding box center [700, 338] width 541 height 88
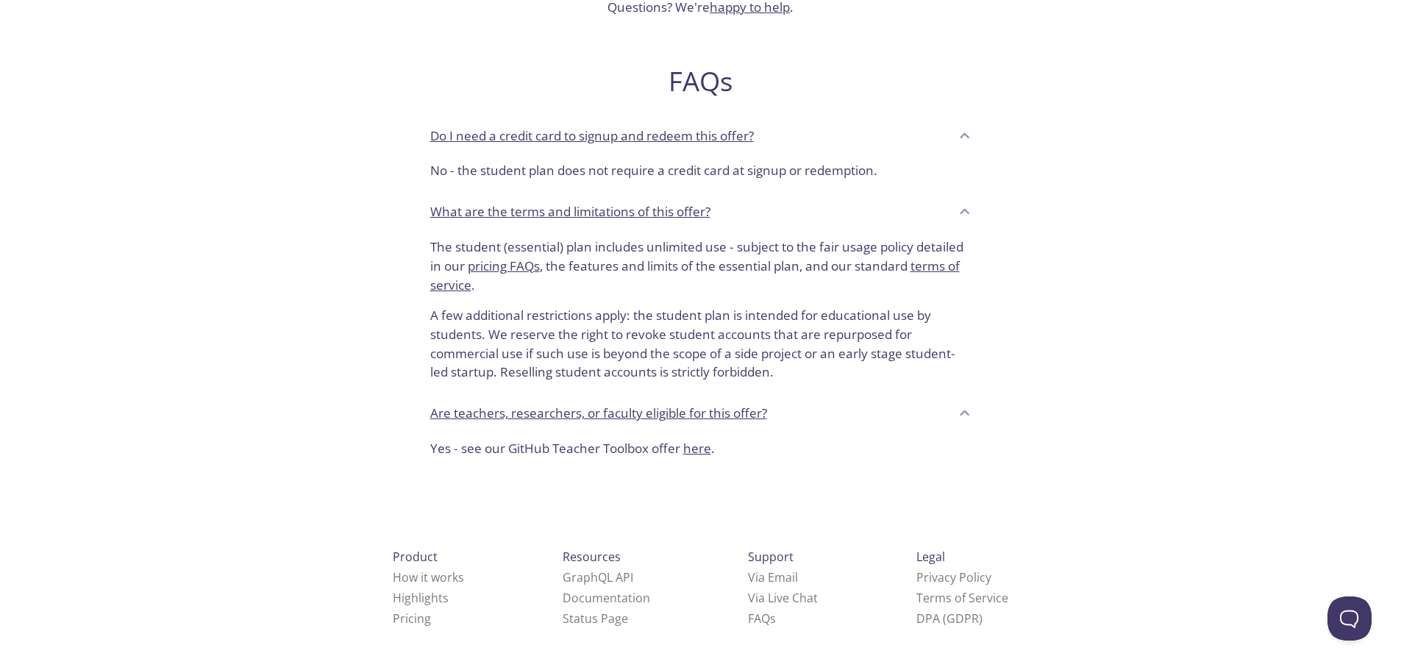
click at [364, 346] on div "Hello, students! testmail .app is free for students enrolled in the GitHub Stud…" at bounding box center [701, 21] width 718 height 898
click at [384, 325] on div "Hello, students! testmail .app is free for students enrolled in the GitHub Stud…" at bounding box center [701, 21] width 718 height 898
click at [558, 359] on p "A few additional restrictions apply: the student plan is intended for education…" at bounding box center [700, 338] width 541 height 88
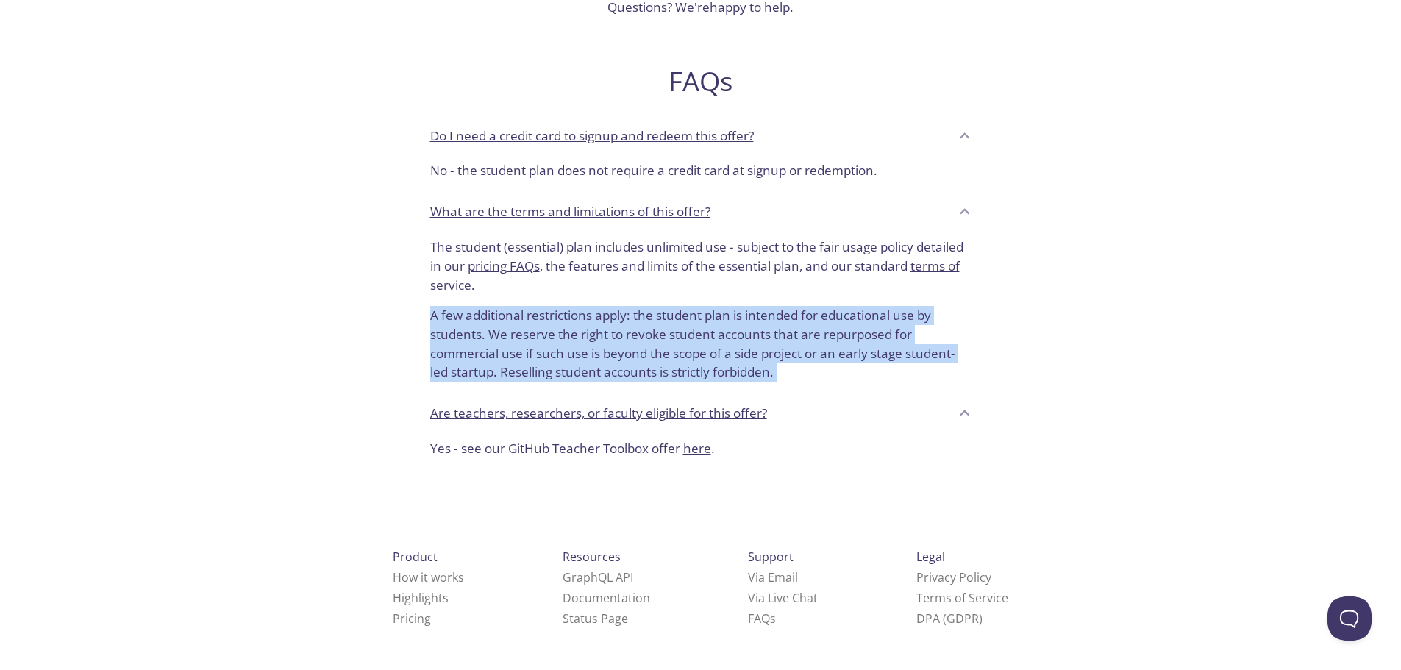
click at [558, 359] on p "A few additional restrictions apply: the student plan is intended for education…" at bounding box center [700, 338] width 541 height 88
click at [415, 393] on div "Hello, students! testmail .app is free for students enrolled in the GitHub Stud…" at bounding box center [701, 21] width 718 height 898
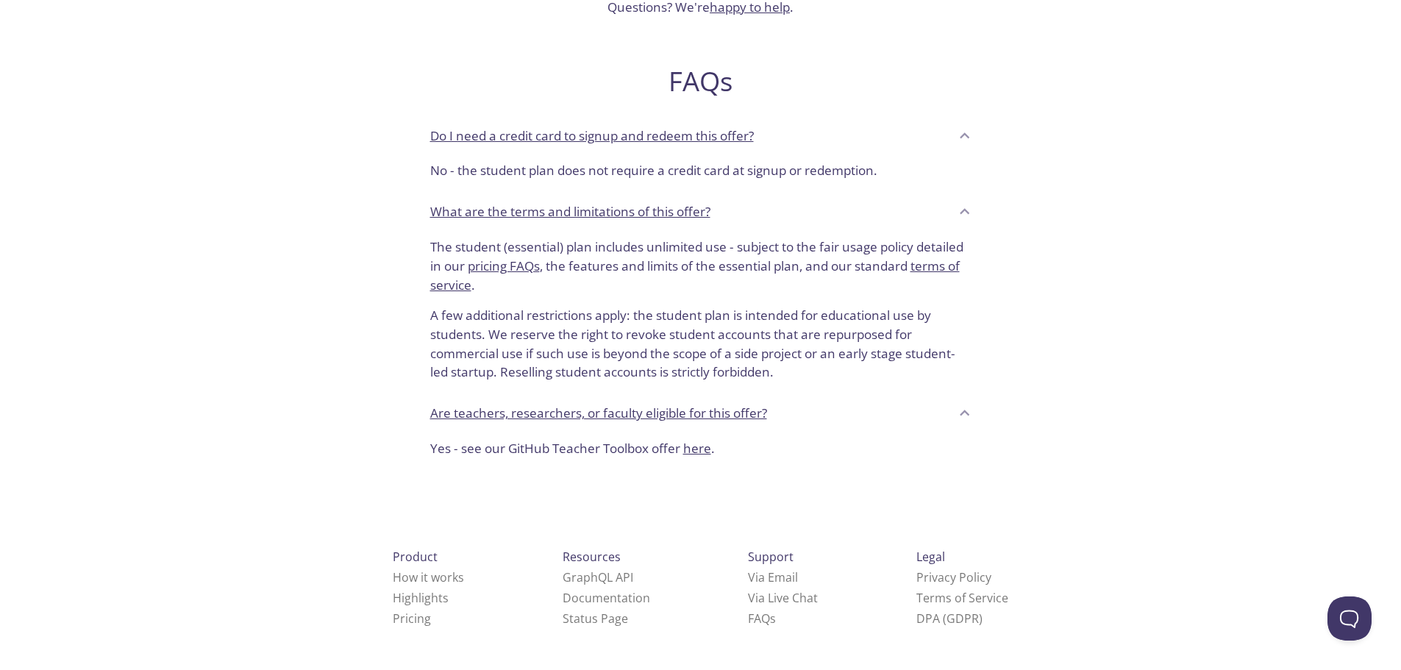
click at [522, 377] on p "A few additional restrictions apply: the student plan is intended for education…" at bounding box center [700, 338] width 541 height 88
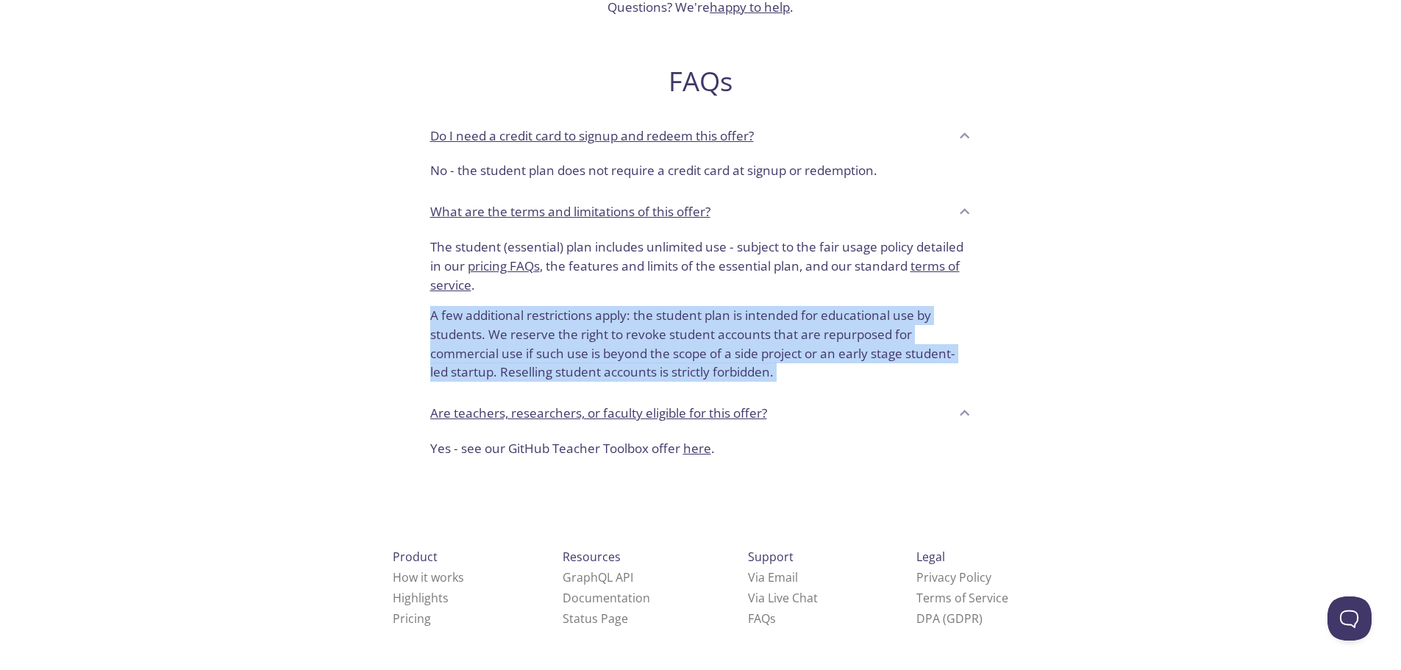
click at [522, 377] on p "A few additional restrictions apply: the student plan is intended for education…" at bounding box center [700, 338] width 541 height 88
click at [424, 385] on div "The student (essential) plan includes unlimited use - subject to the fair usage…" at bounding box center [700, 313] width 565 height 162
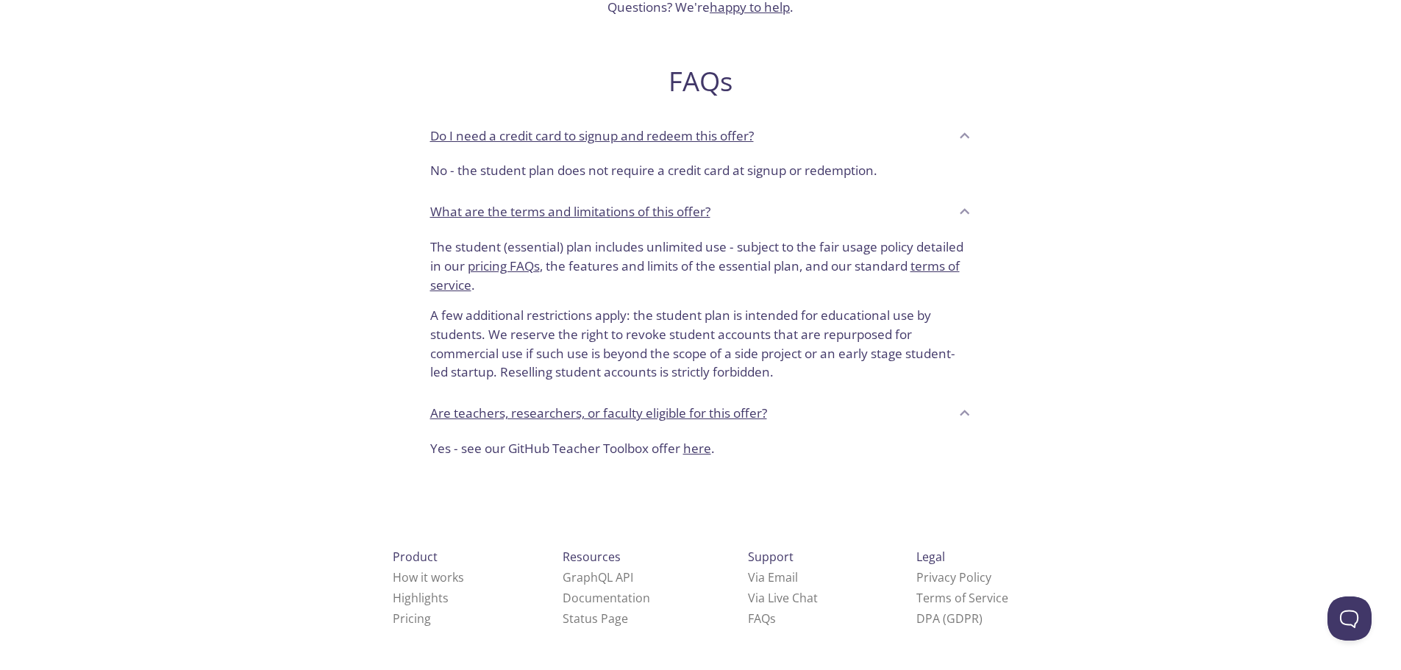
click at [540, 450] on p "Yes - see our GitHub Teacher Toolbox offer here ." at bounding box center [700, 448] width 541 height 19
click at [271, 449] on div "testmail .app Product Pricing Docs Blog Signup Signin Hello, students! testmail…" at bounding box center [700, 140] width 1401 height 1278
click at [696, 455] on link "here" at bounding box center [697, 448] width 28 height 17
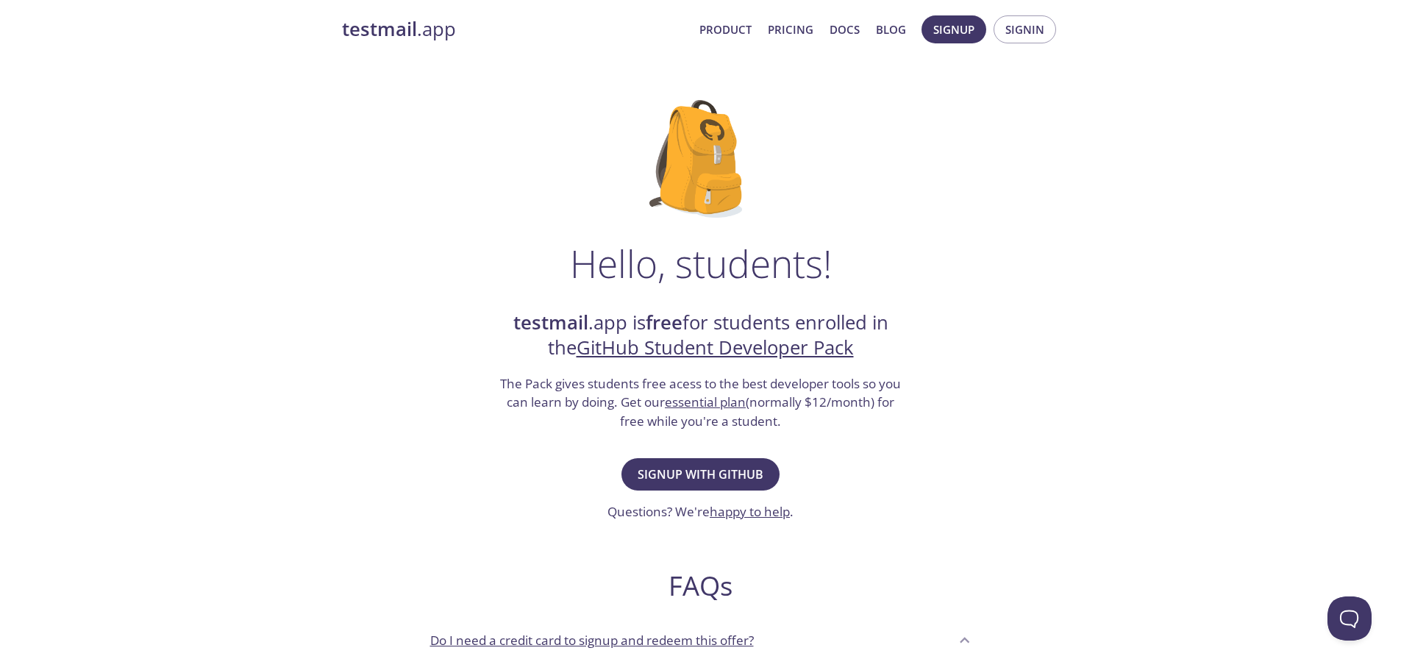
scroll to position [0, 0]
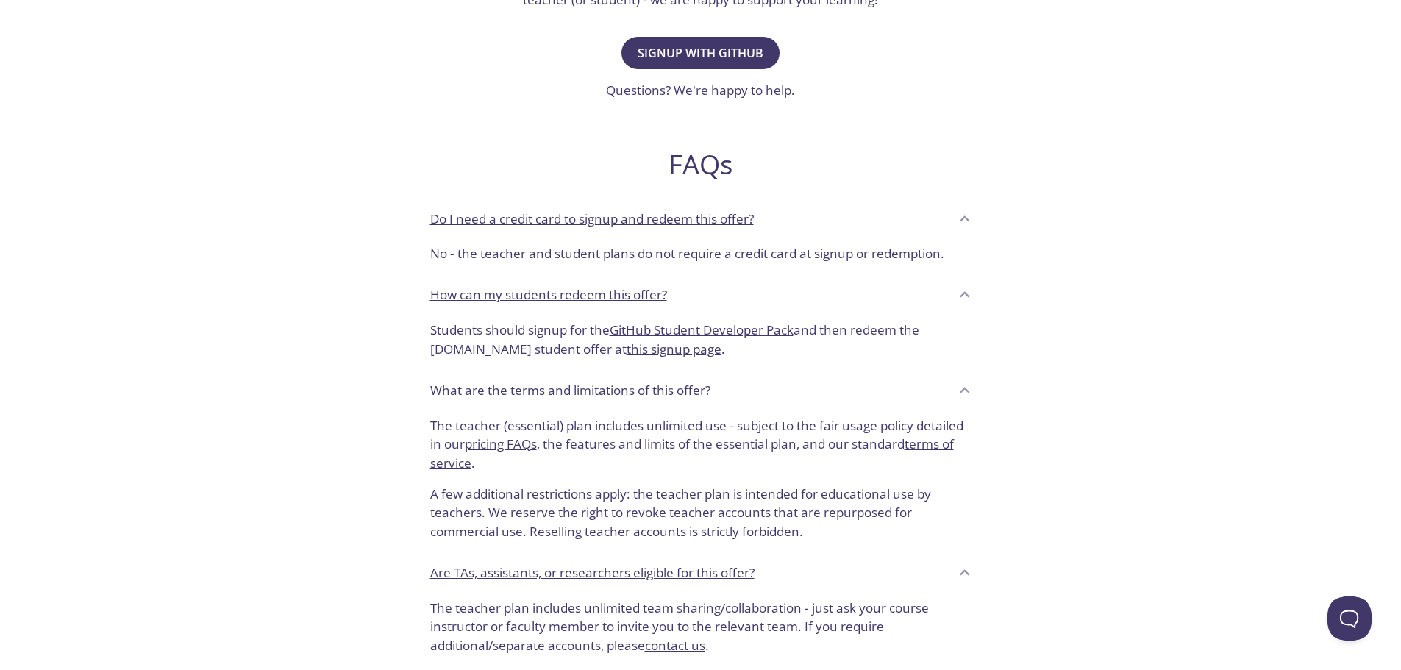
scroll to position [515, 0]
